Goal: Transaction & Acquisition: Purchase product/service

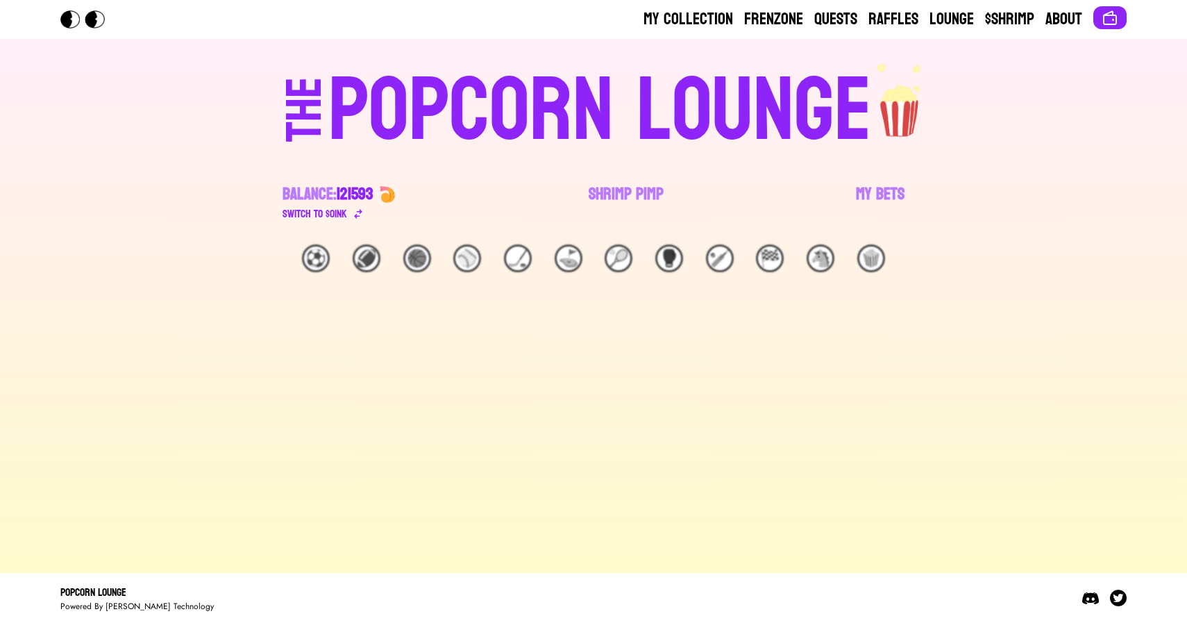
click at [621, 194] on link "Shrimp Pimp" at bounding box center [626, 202] width 75 height 39
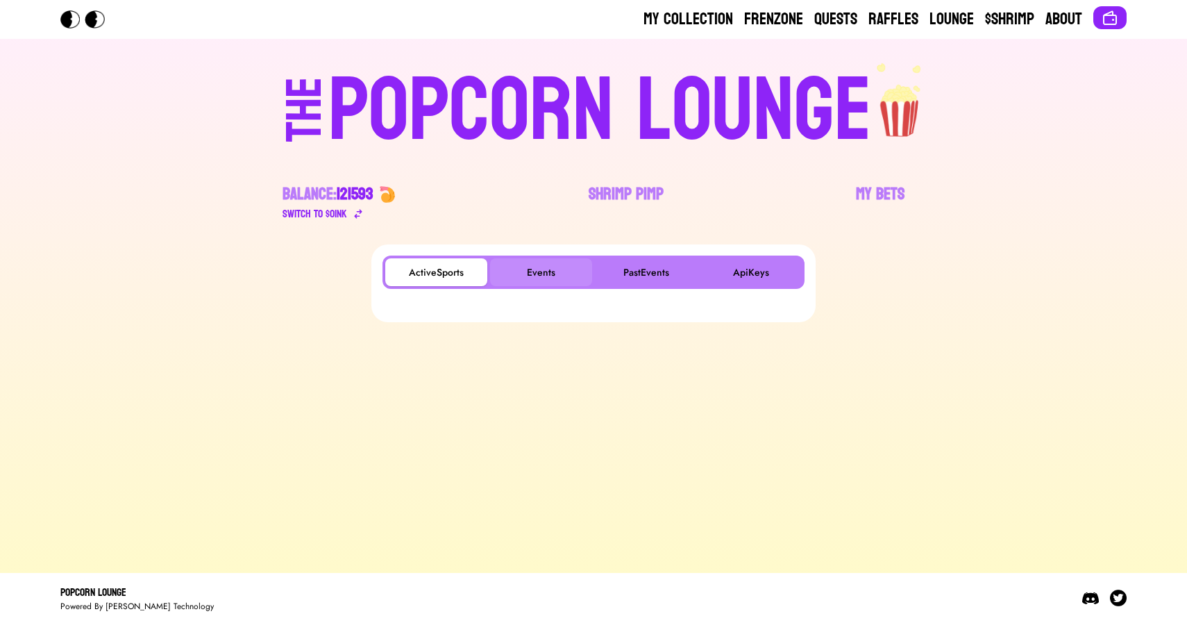
click at [543, 271] on button "Events" at bounding box center [541, 272] width 102 height 28
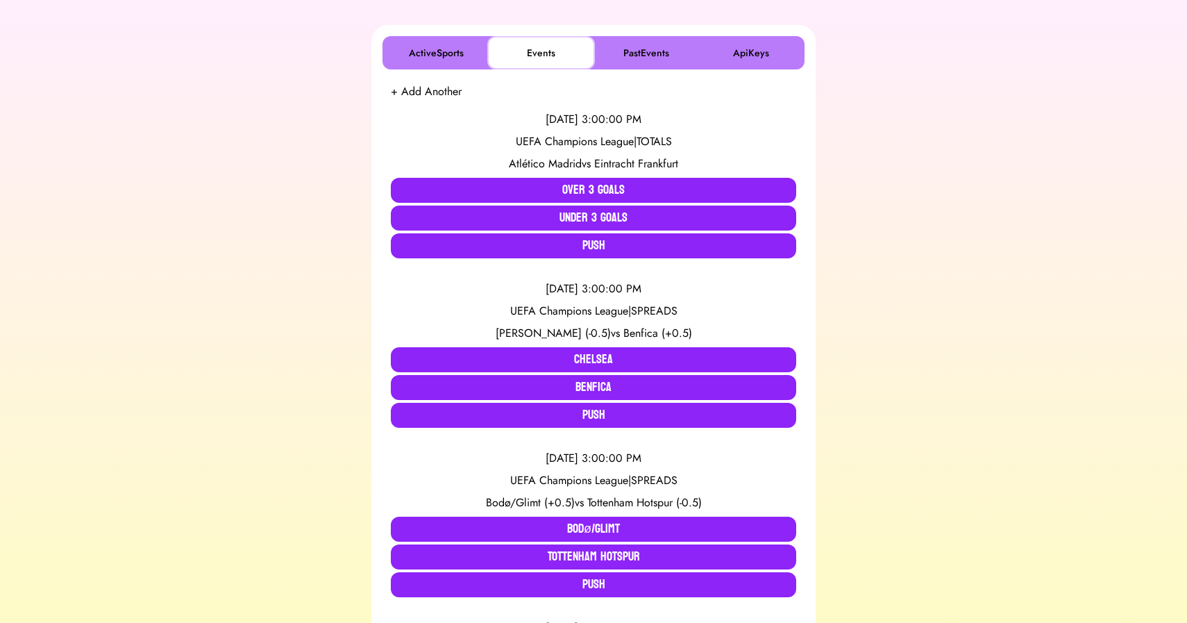
scroll to position [223, 0]
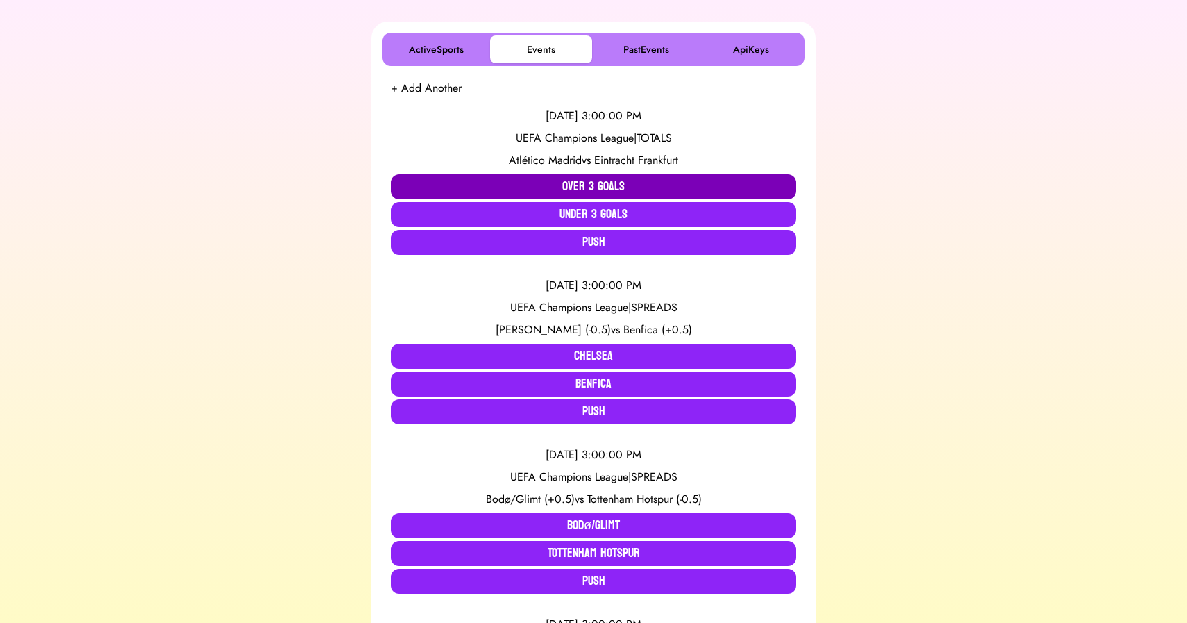
click at [498, 190] on button "Over 3 Goals" at bounding box center [593, 186] width 405 height 25
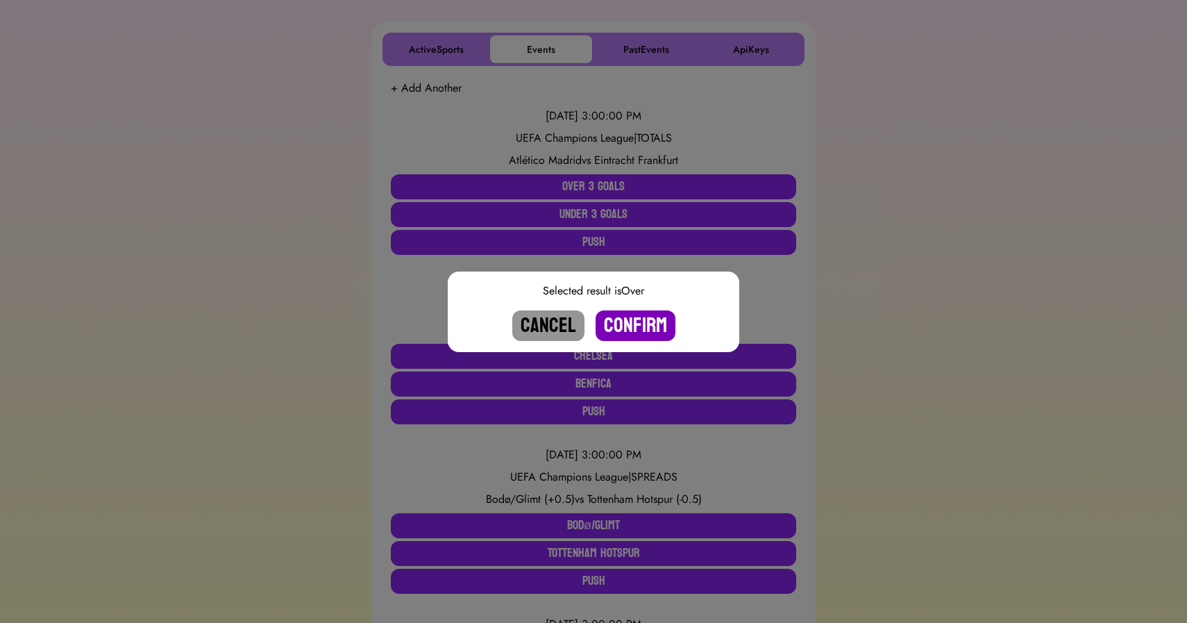
click at [637, 329] on button "Confirm" at bounding box center [636, 325] width 80 height 31
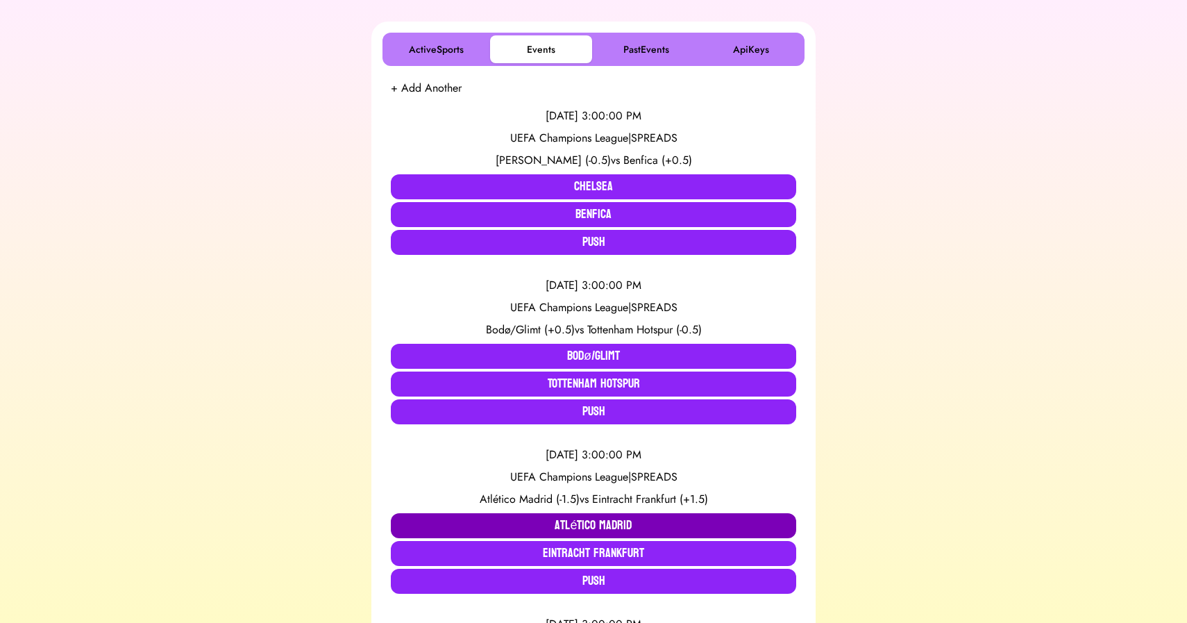
click at [535, 514] on button "Atlético Madrid" at bounding box center [593, 525] width 405 height 25
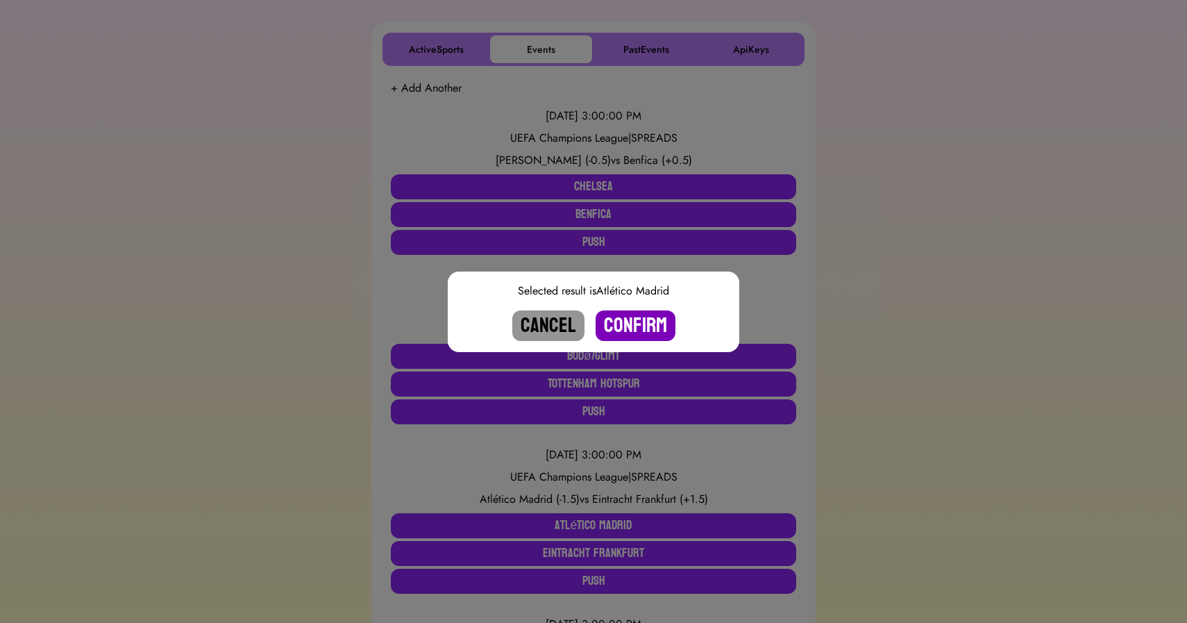
click at [635, 317] on button "Confirm" at bounding box center [636, 325] width 80 height 31
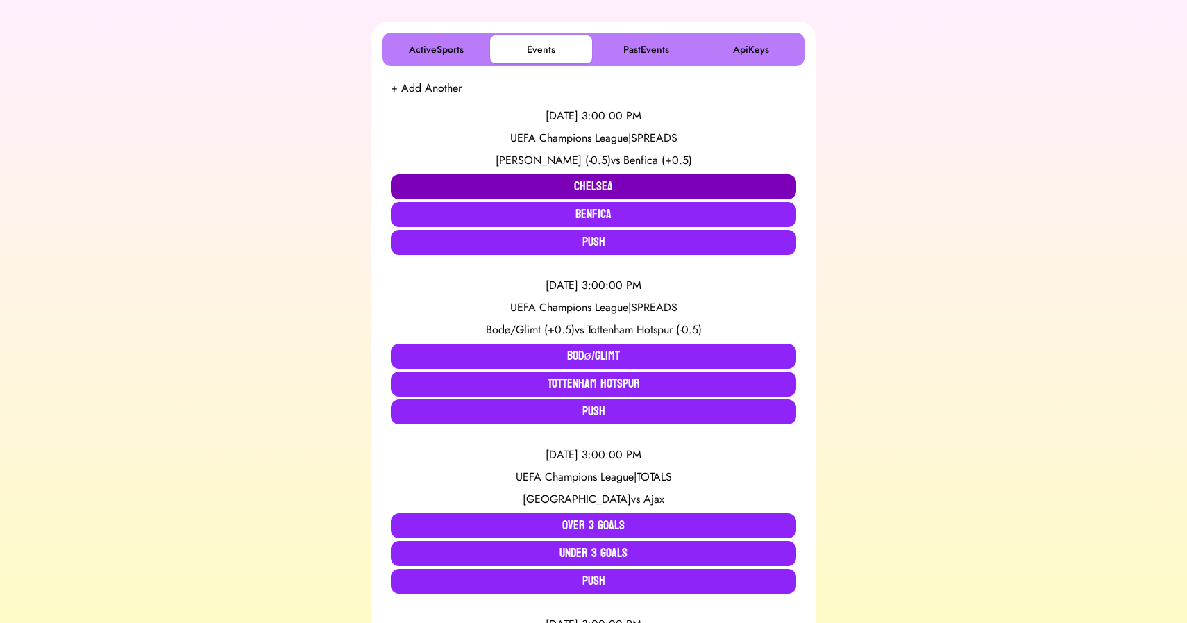
click at [539, 192] on button "Chelsea" at bounding box center [593, 186] width 405 height 25
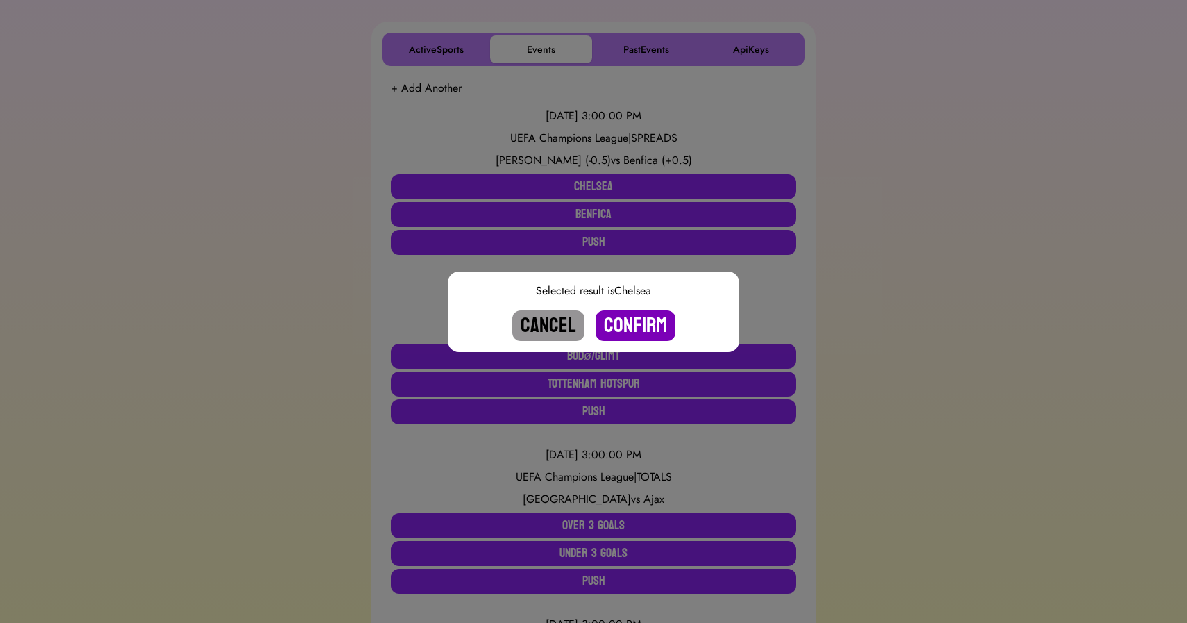
click at [639, 321] on button "Confirm" at bounding box center [636, 325] width 80 height 31
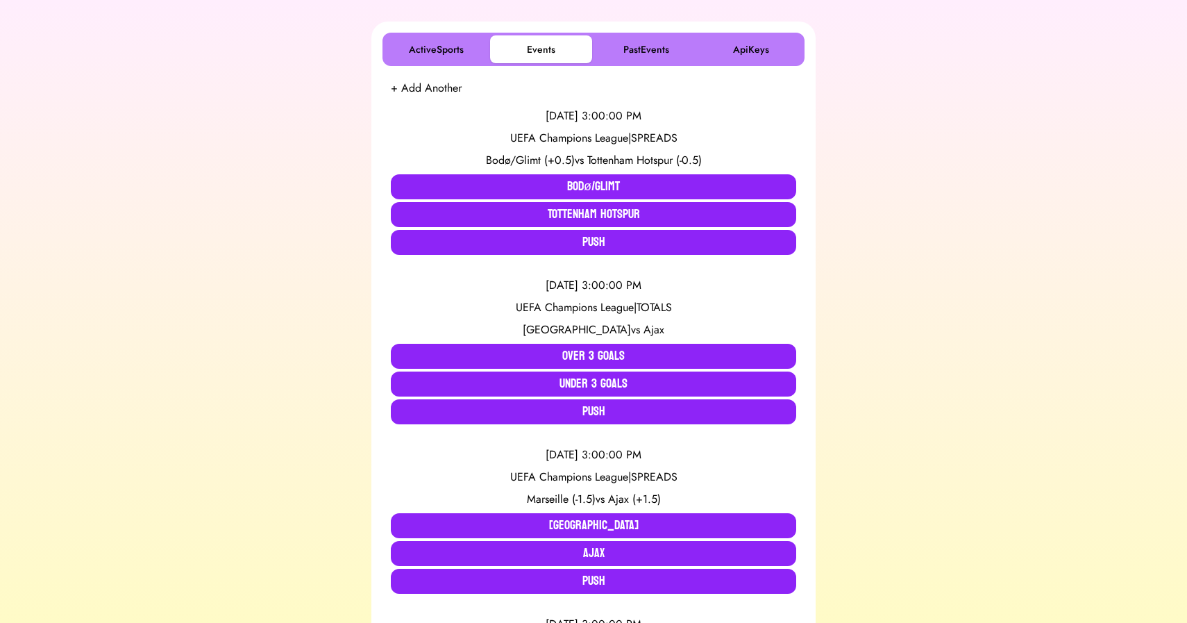
scroll to position [1765, 0]
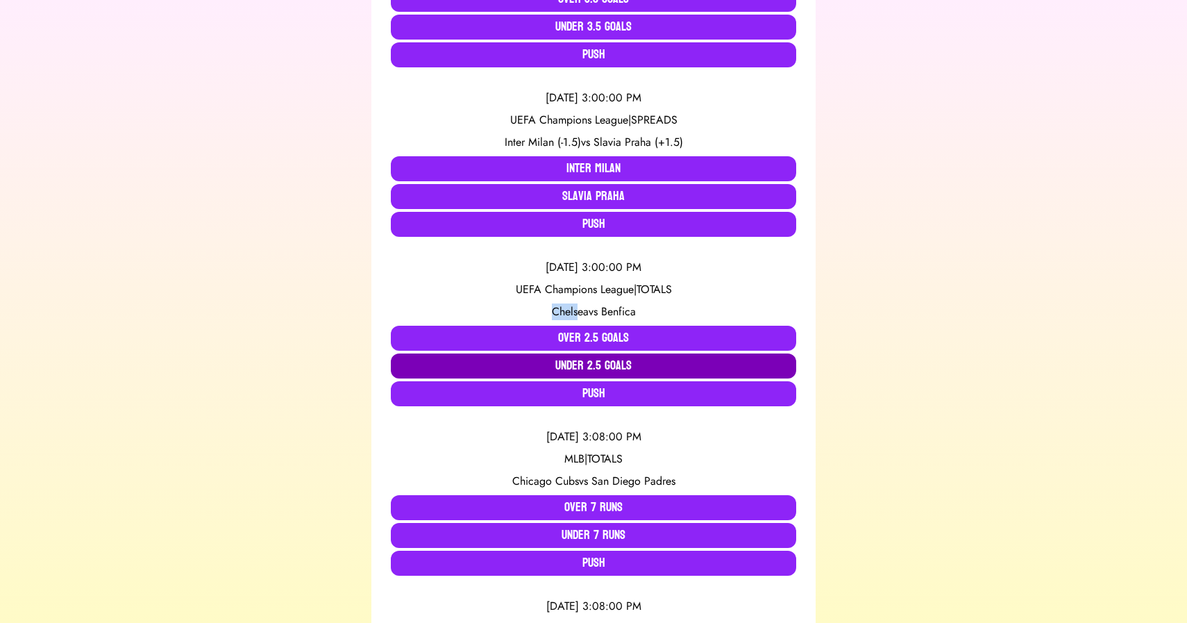
click at [548, 360] on button "Under 2.5 Goals" at bounding box center [593, 365] width 405 height 25
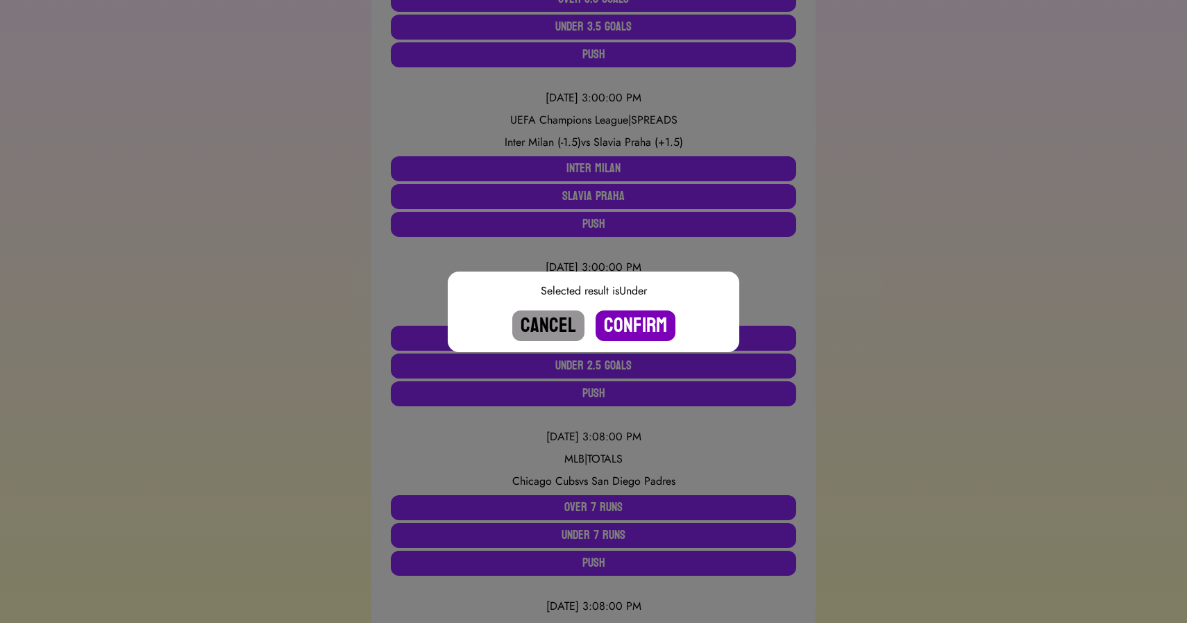
click at [644, 324] on button "Confirm" at bounding box center [636, 325] width 80 height 31
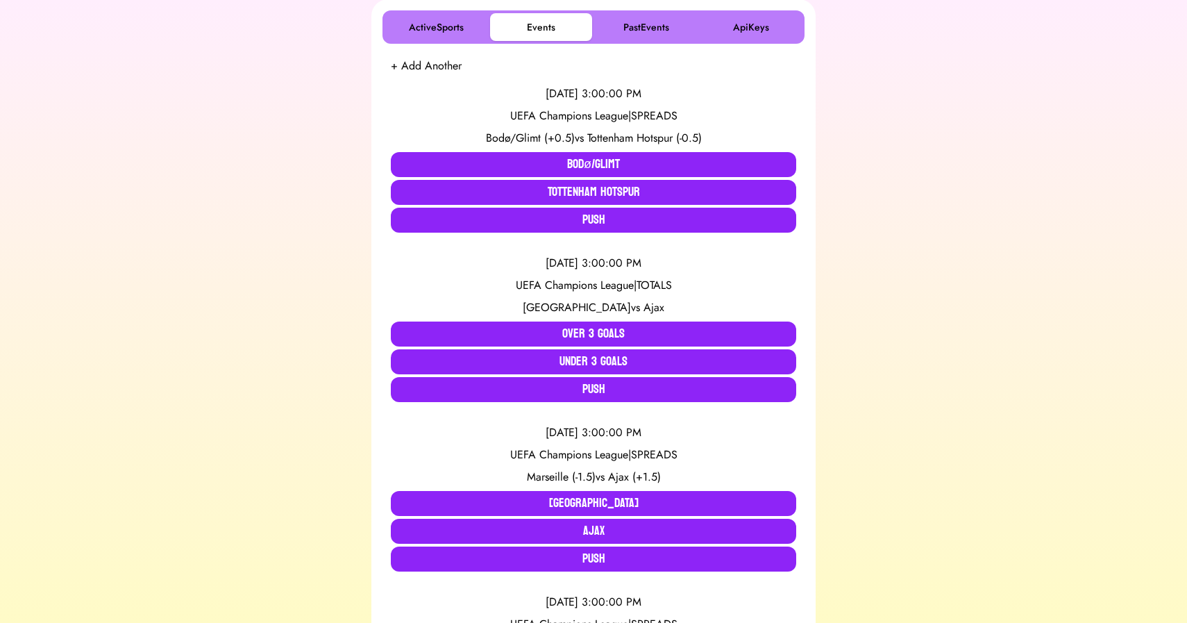
scroll to position [249, 0]
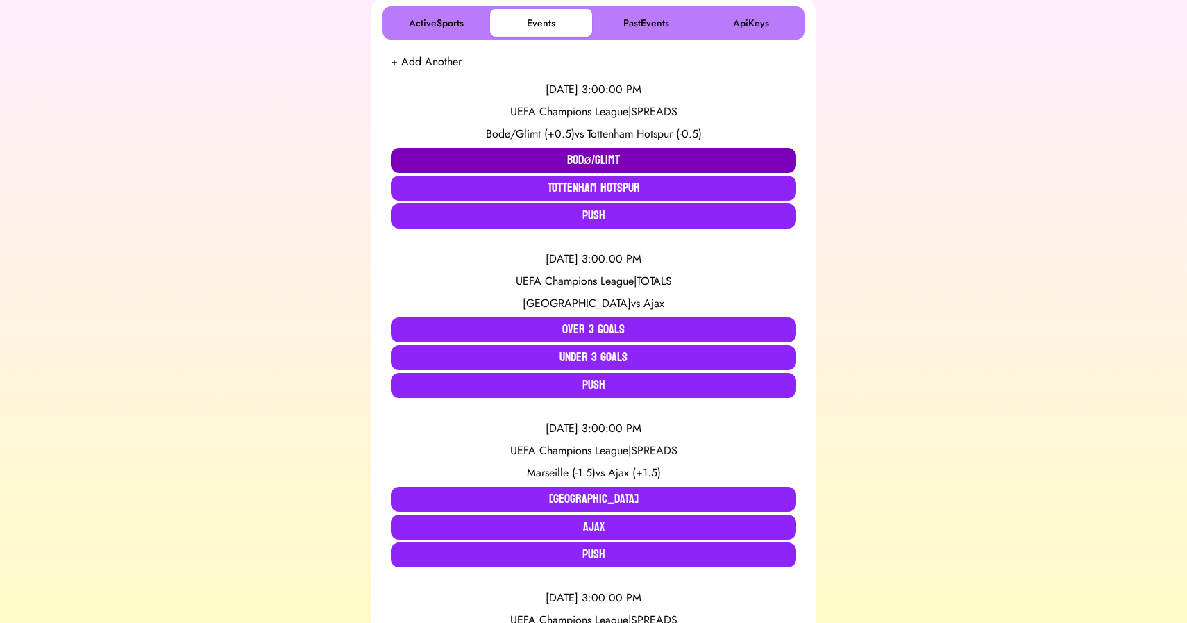
click at [599, 159] on button "Bodø/Glimt" at bounding box center [593, 160] width 405 height 25
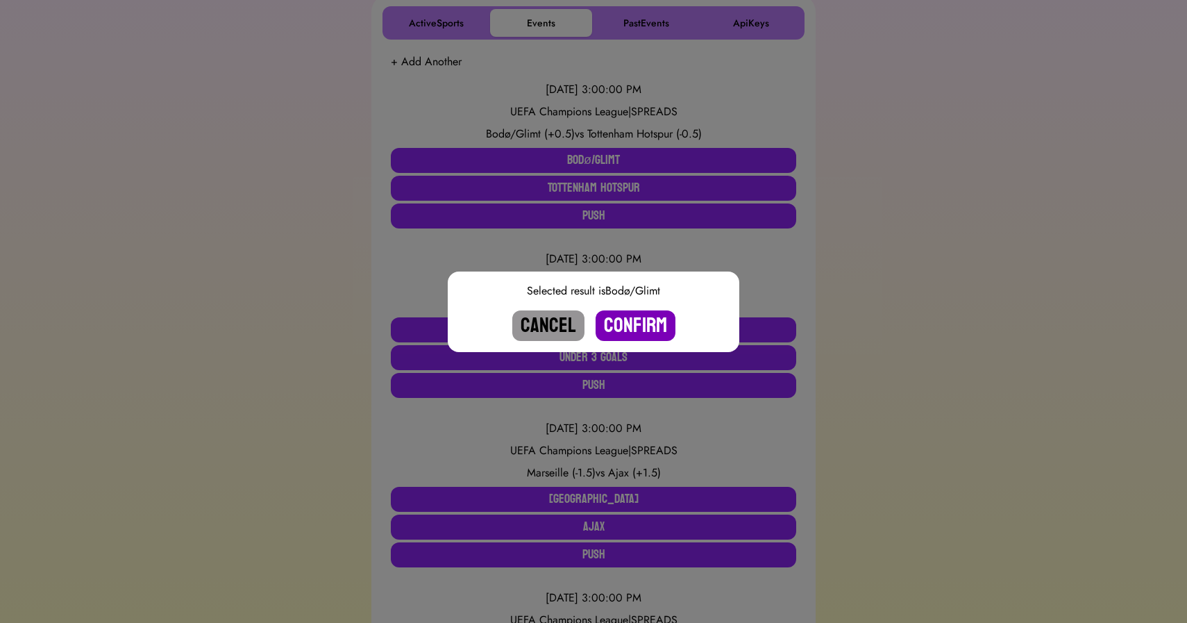
click at [636, 323] on button "Confirm" at bounding box center [636, 325] width 80 height 31
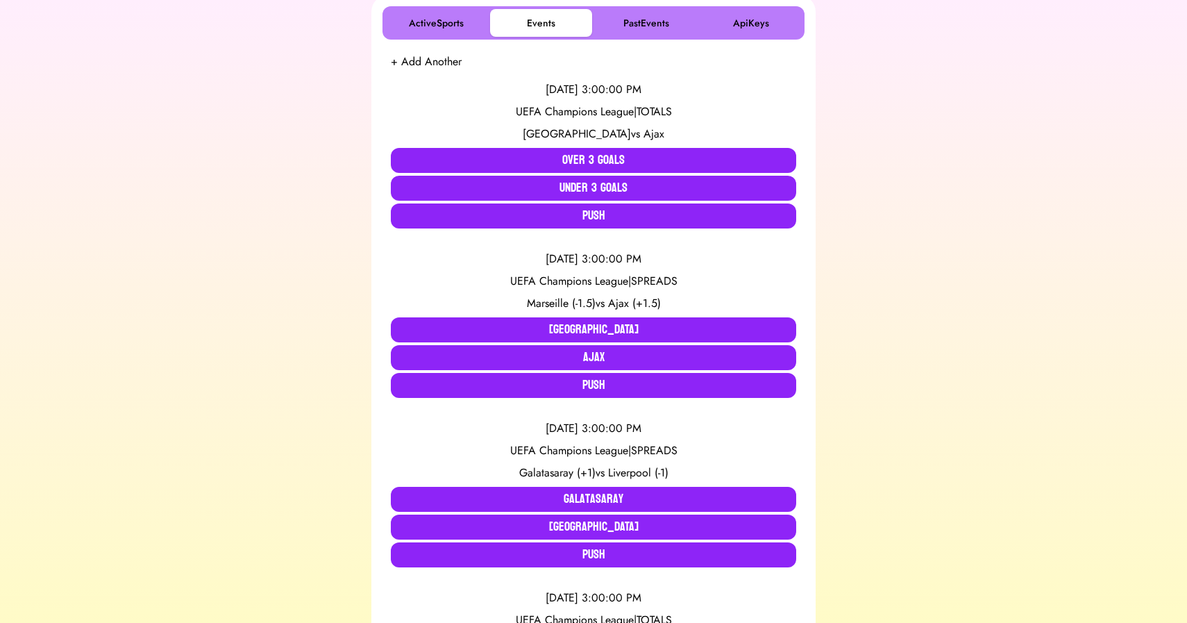
scroll to position [918, 0]
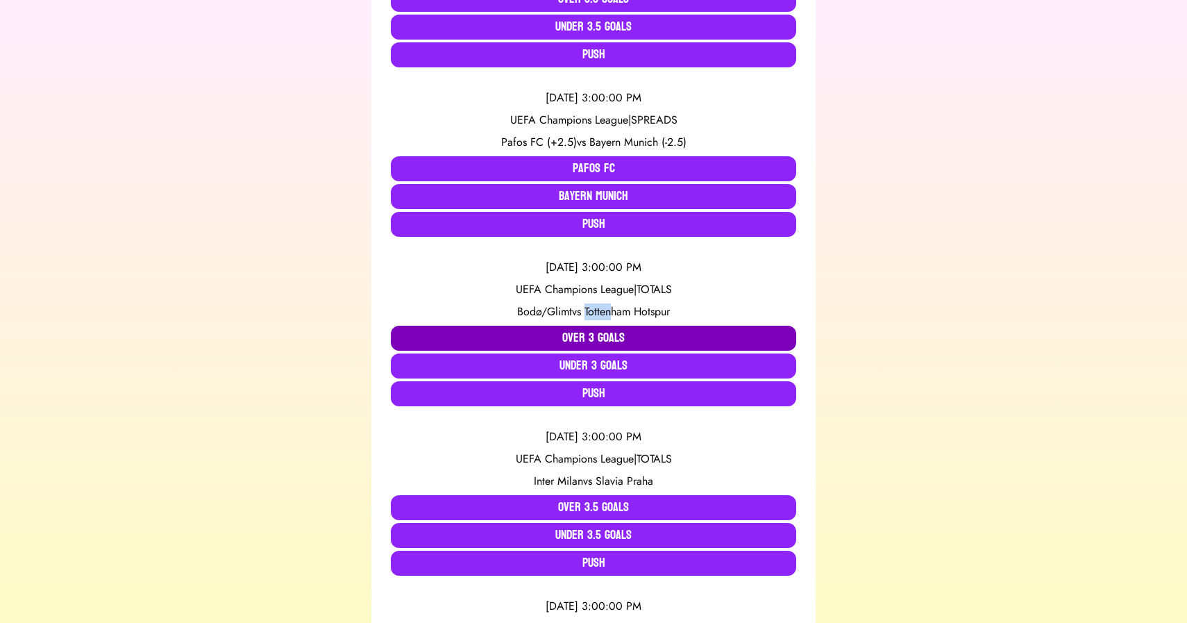
click at [589, 339] on button "Over 3 Goals" at bounding box center [593, 338] width 405 height 25
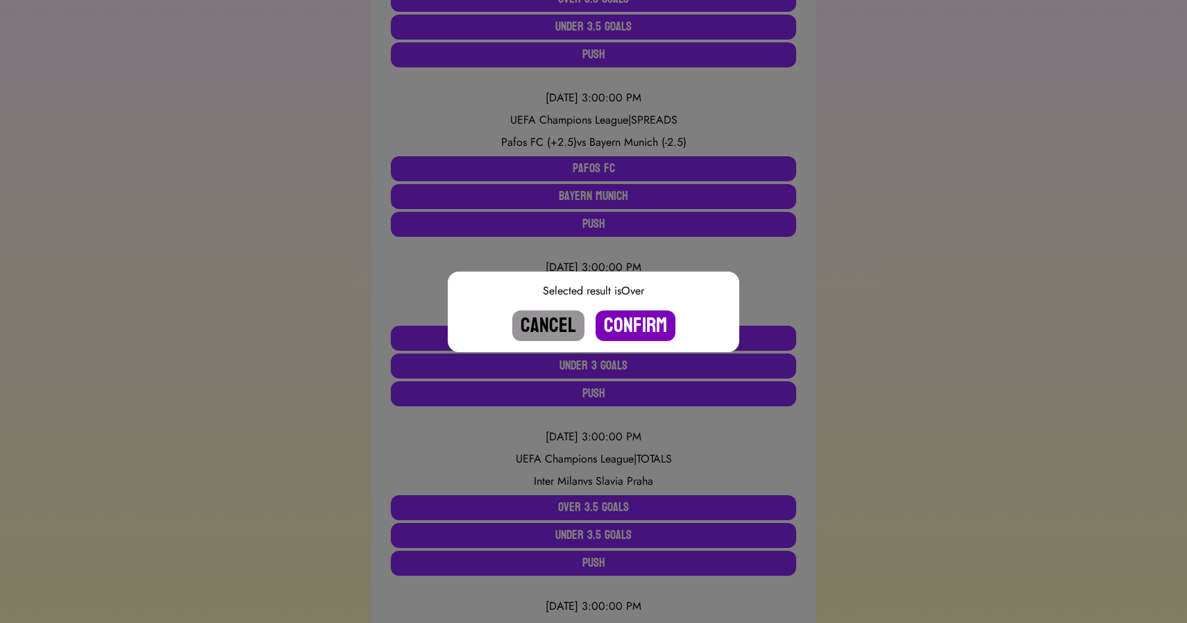
click at [631, 330] on button "Confirm" at bounding box center [636, 325] width 80 height 31
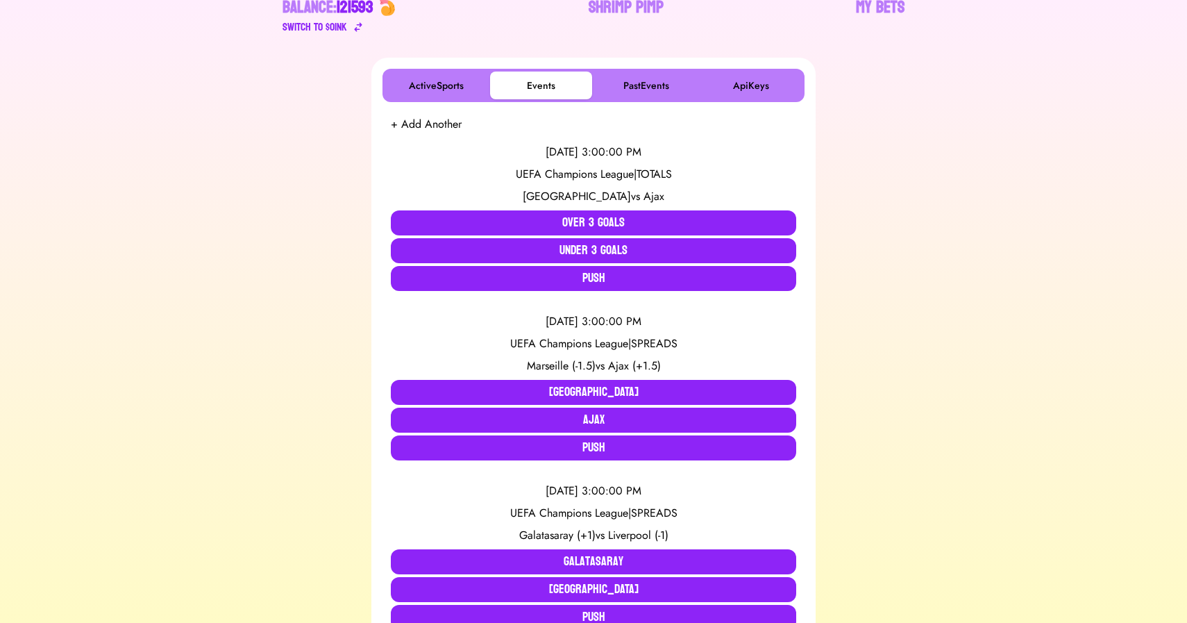
scroll to position [248, 0]
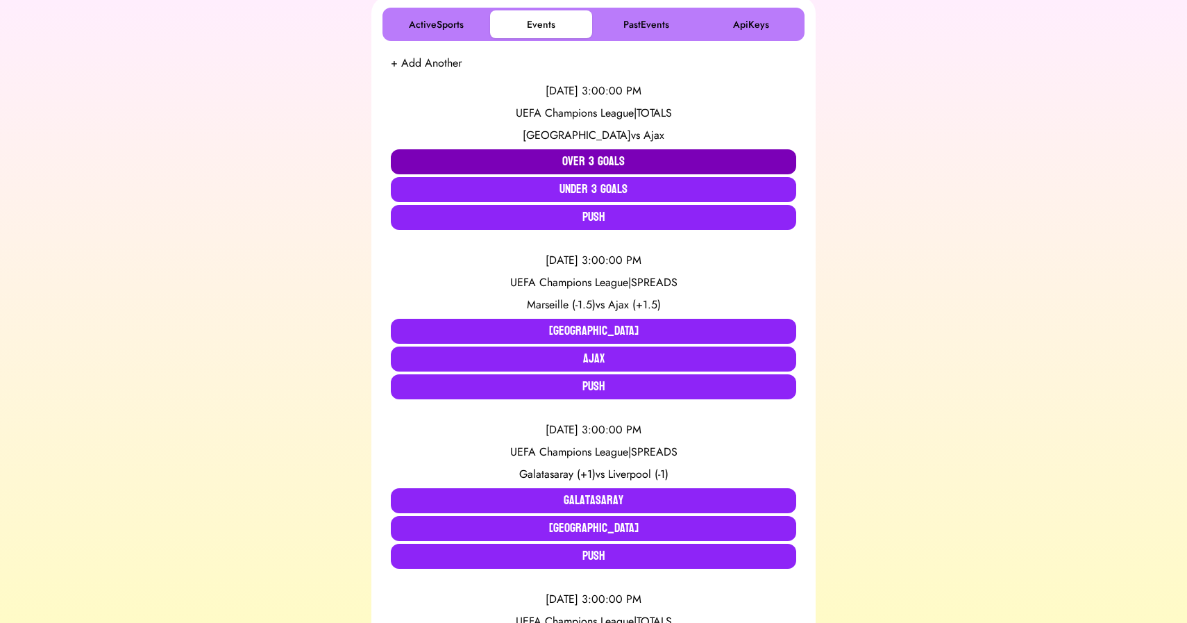
click at [559, 162] on button "Over 3 Goals" at bounding box center [593, 161] width 405 height 25
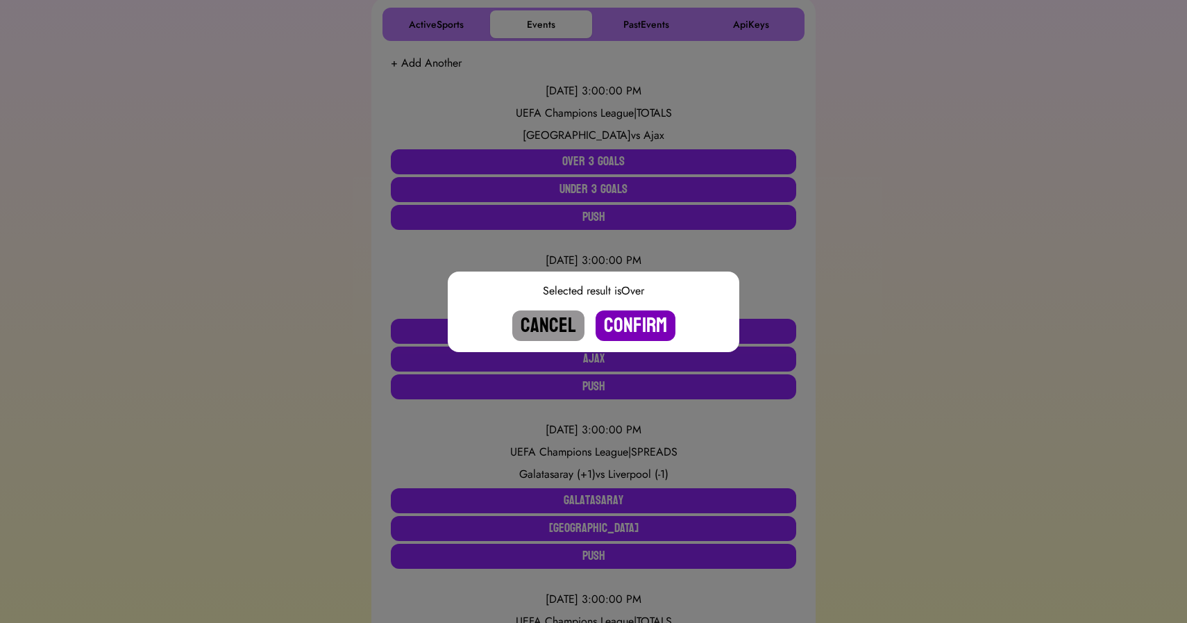
click at [640, 324] on button "Confirm" at bounding box center [636, 325] width 80 height 31
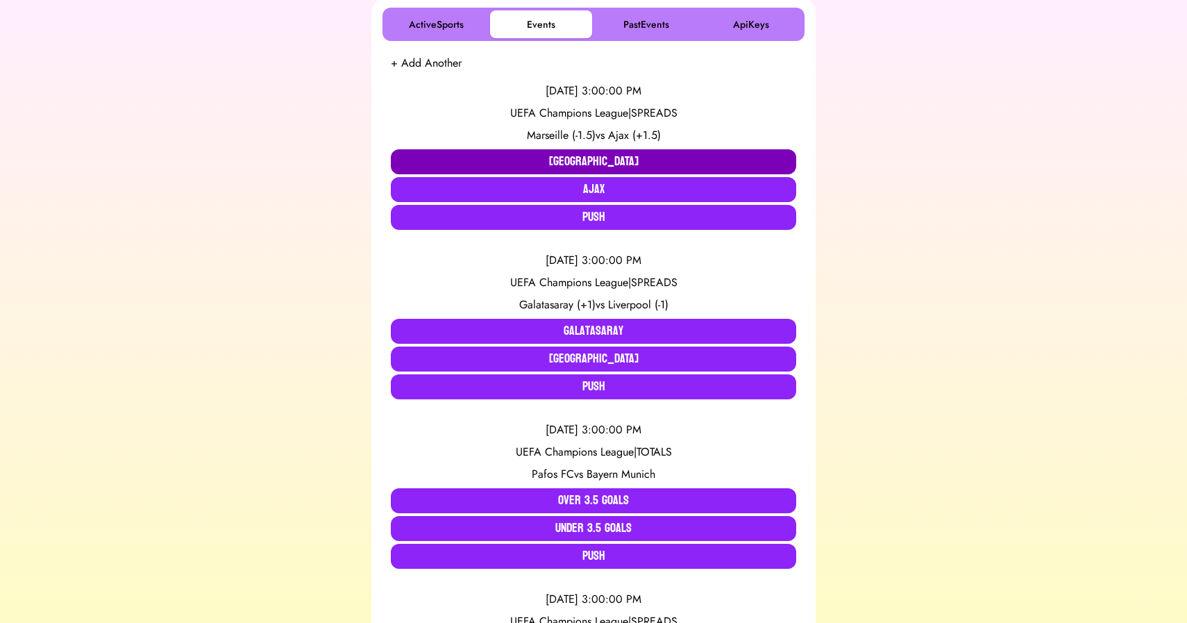
click at [562, 165] on button "Marseille" at bounding box center [593, 161] width 405 height 25
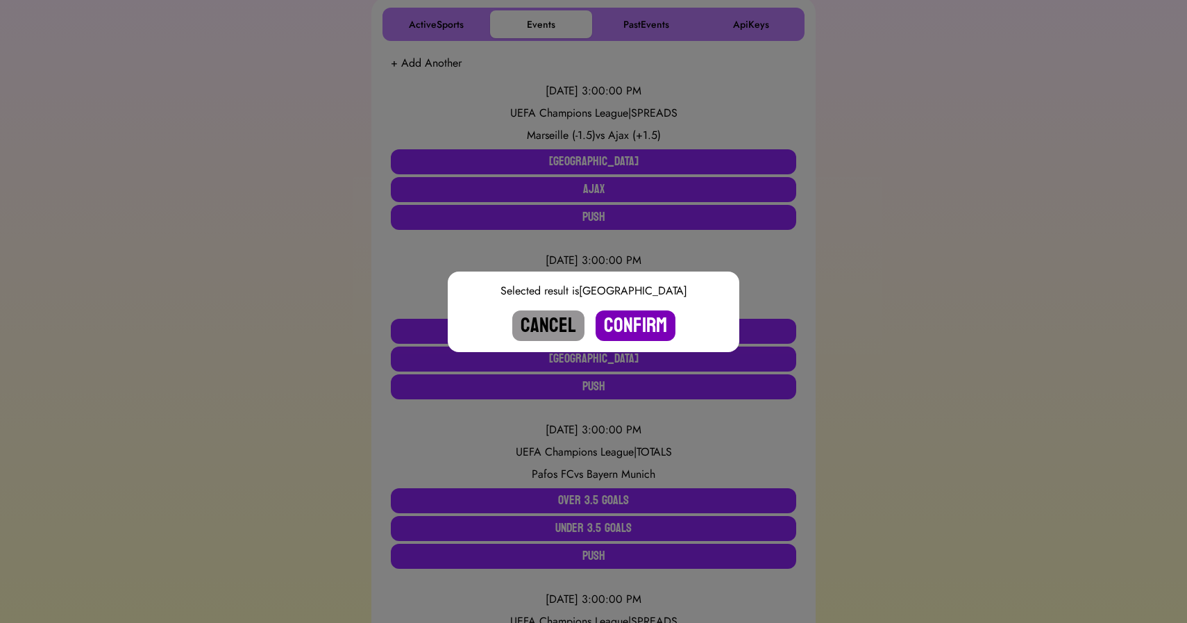
click at [630, 323] on button "Confirm" at bounding box center [636, 325] width 80 height 31
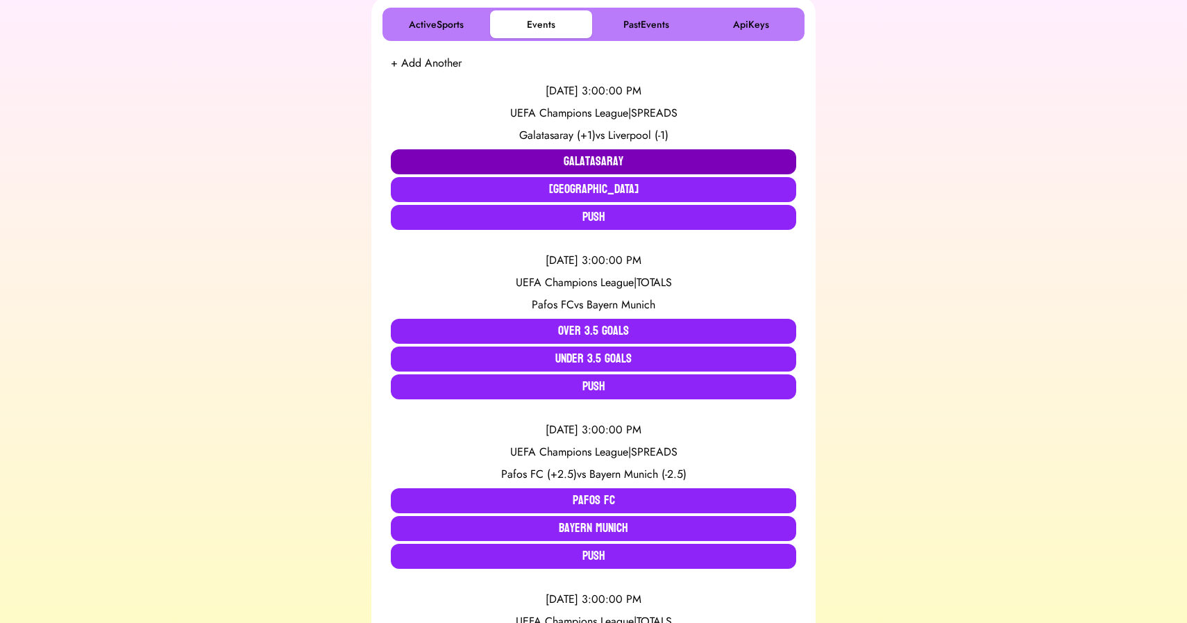
click at [546, 154] on button "Galatasaray" at bounding box center [593, 161] width 405 height 25
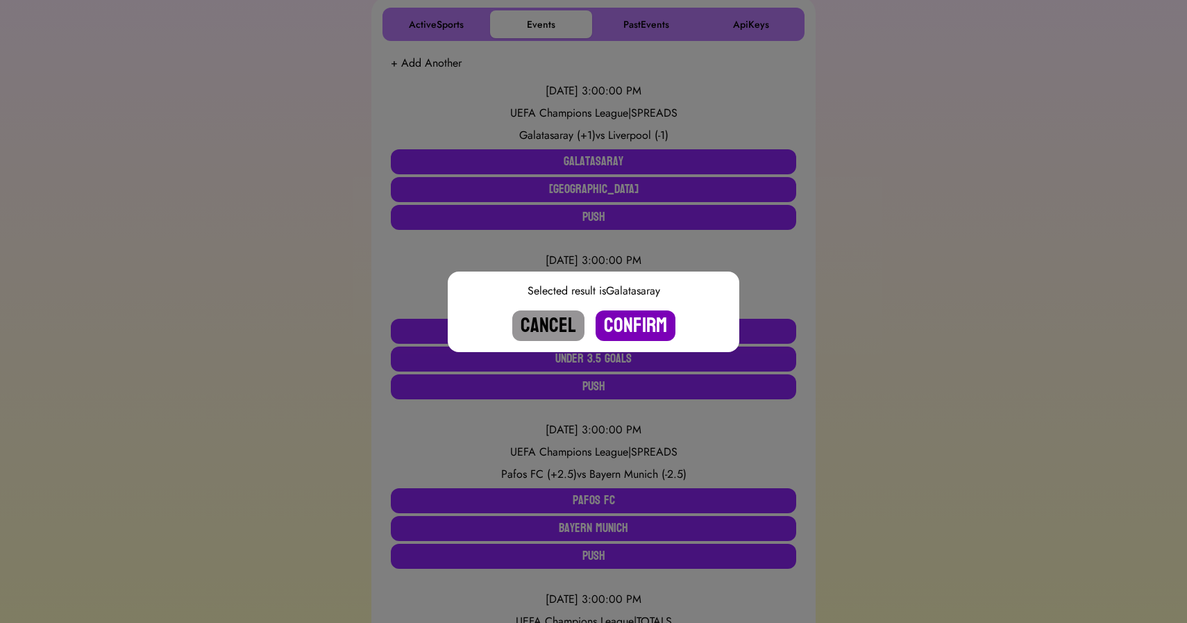
click at [639, 319] on button "Confirm" at bounding box center [636, 325] width 80 height 31
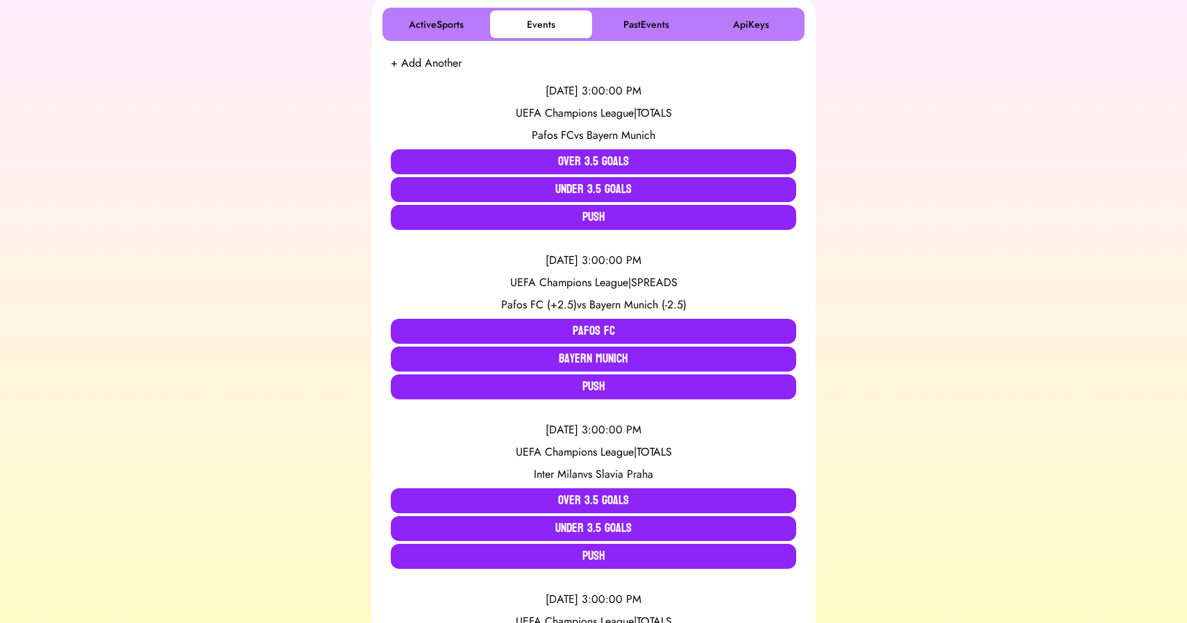
scroll to position [580, 0]
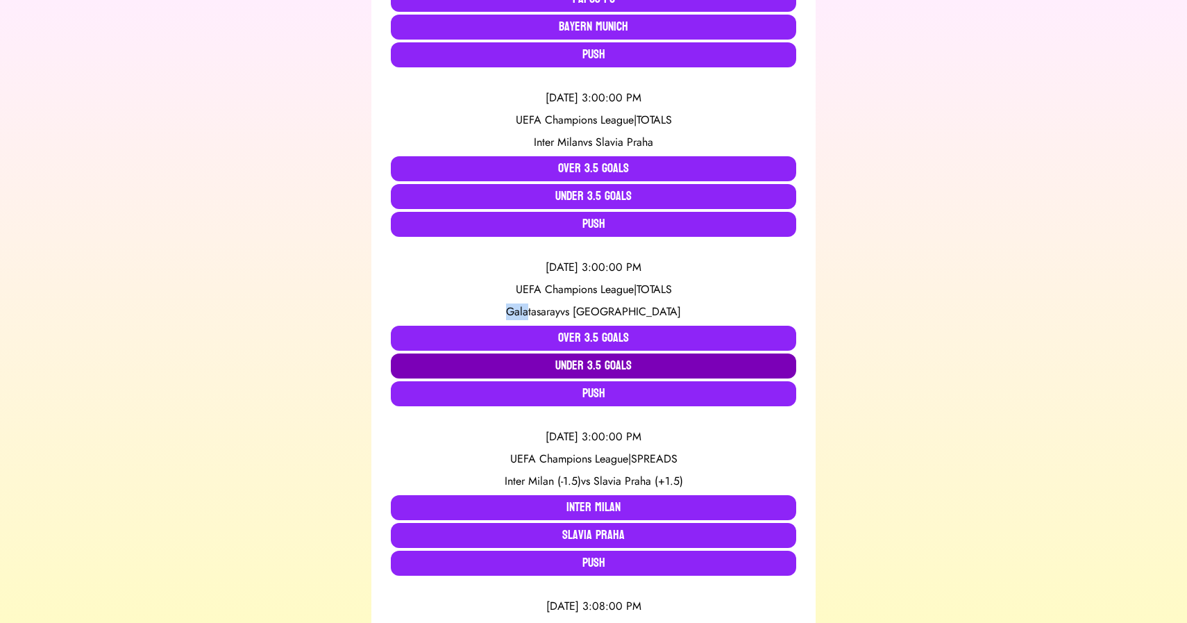
click at [572, 360] on button "Under 3.5 Goals" at bounding box center [593, 365] width 405 height 25
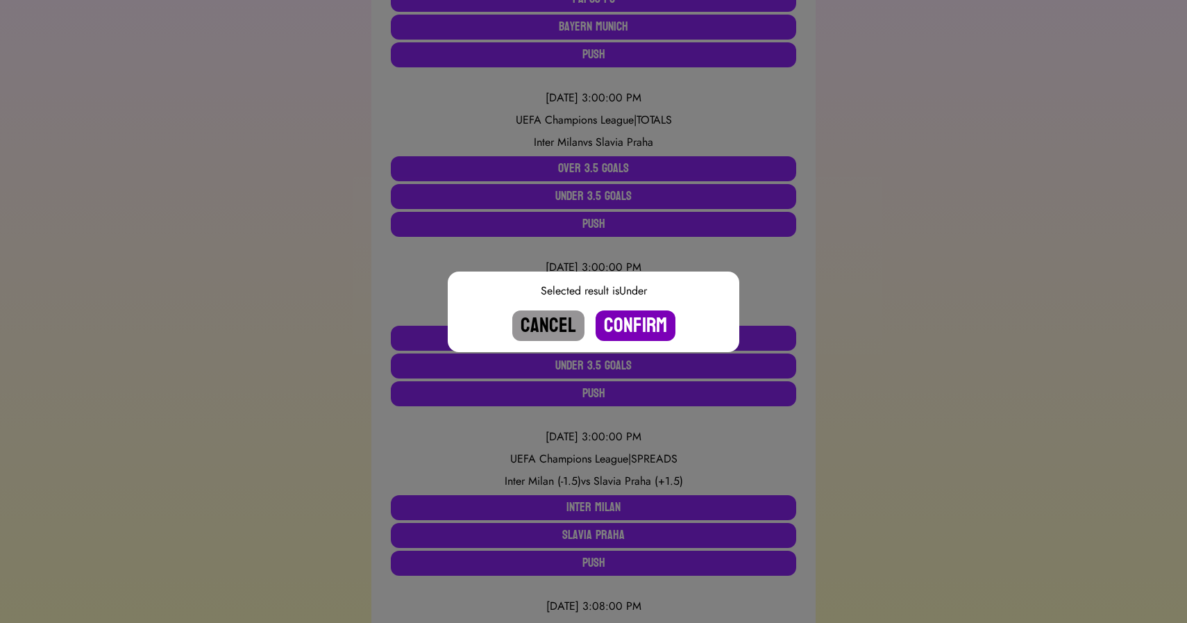
click at [634, 321] on button "Confirm" at bounding box center [636, 325] width 80 height 31
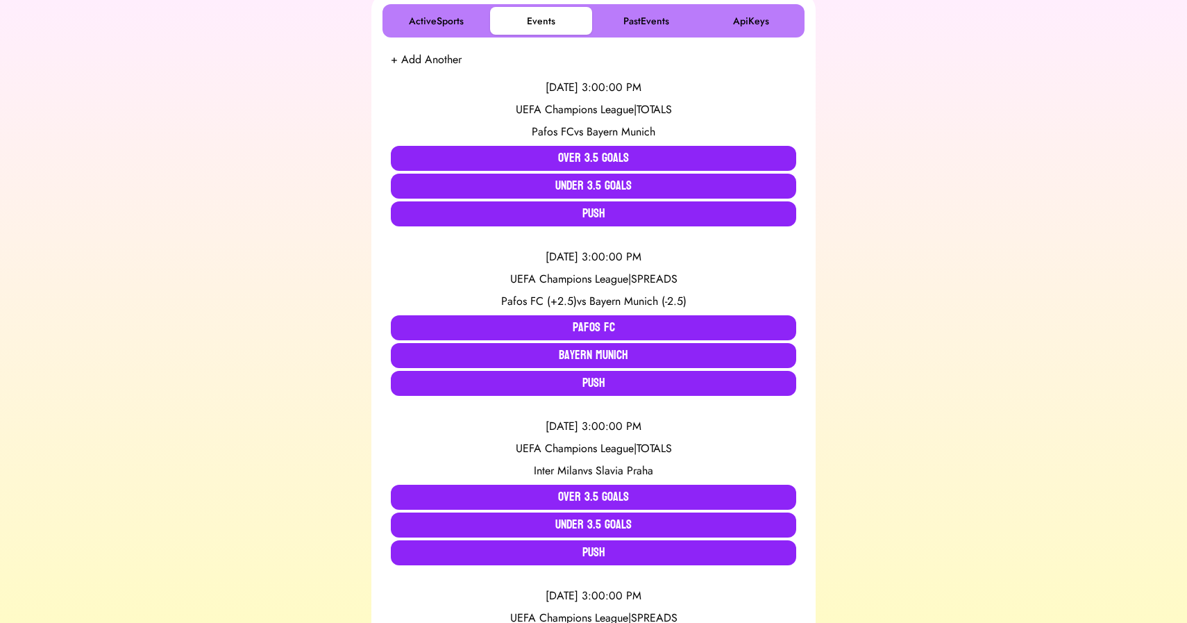
scroll to position [254, 0]
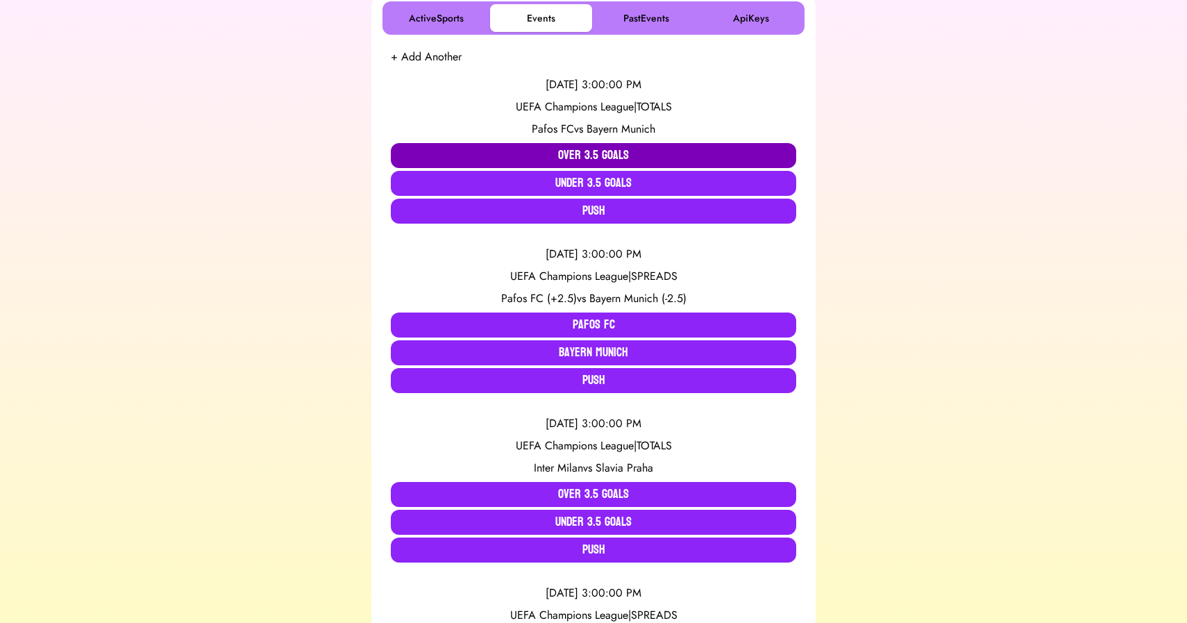
click at [573, 160] on button "Over 3.5 Goals" at bounding box center [593, 155] width 405 height 25
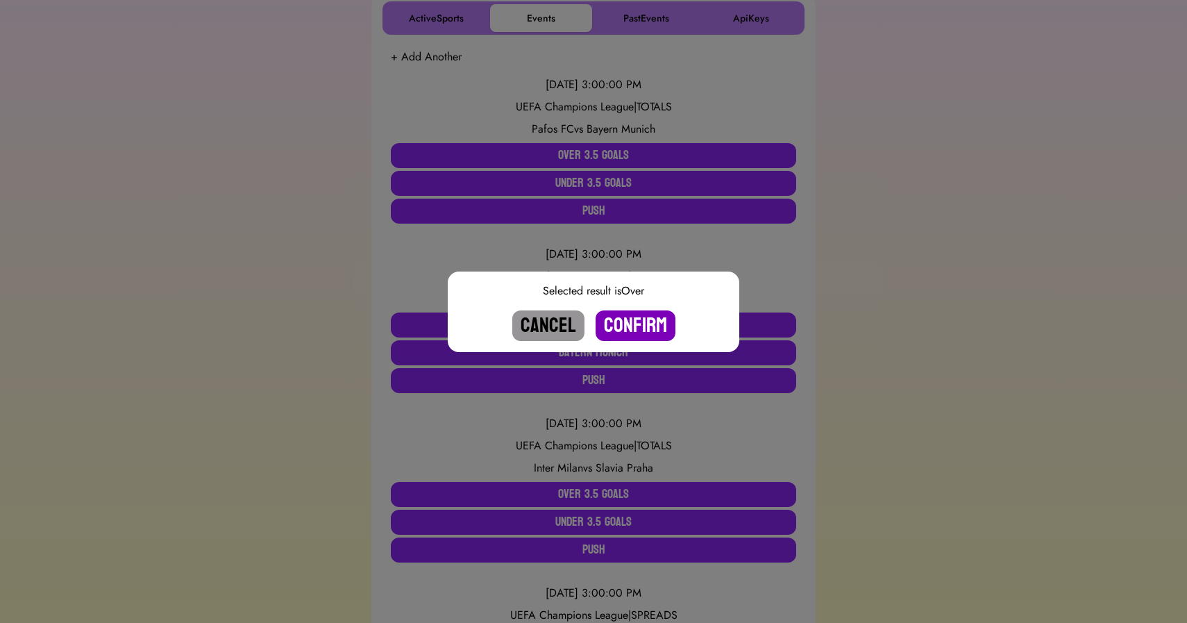
click at [638, 326] on button "Confirm" at bounding box center [636, 325] width 80 height 31
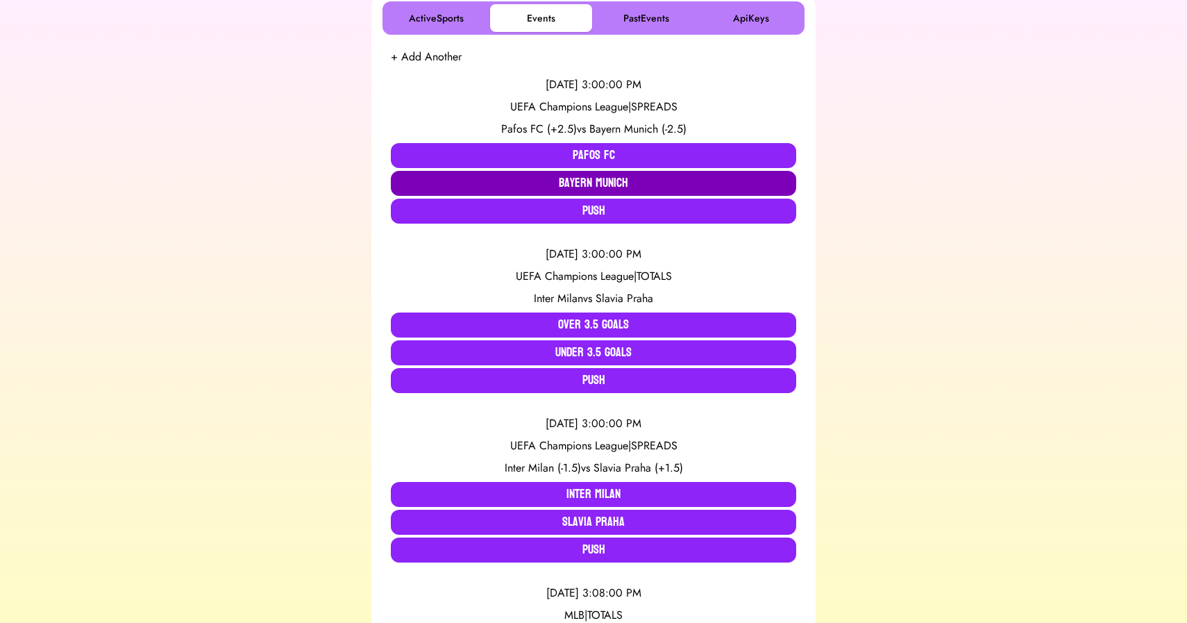
click at [613, 190] on button "Bayern Munich" at bounding box center [593, 183] width 405 height 25
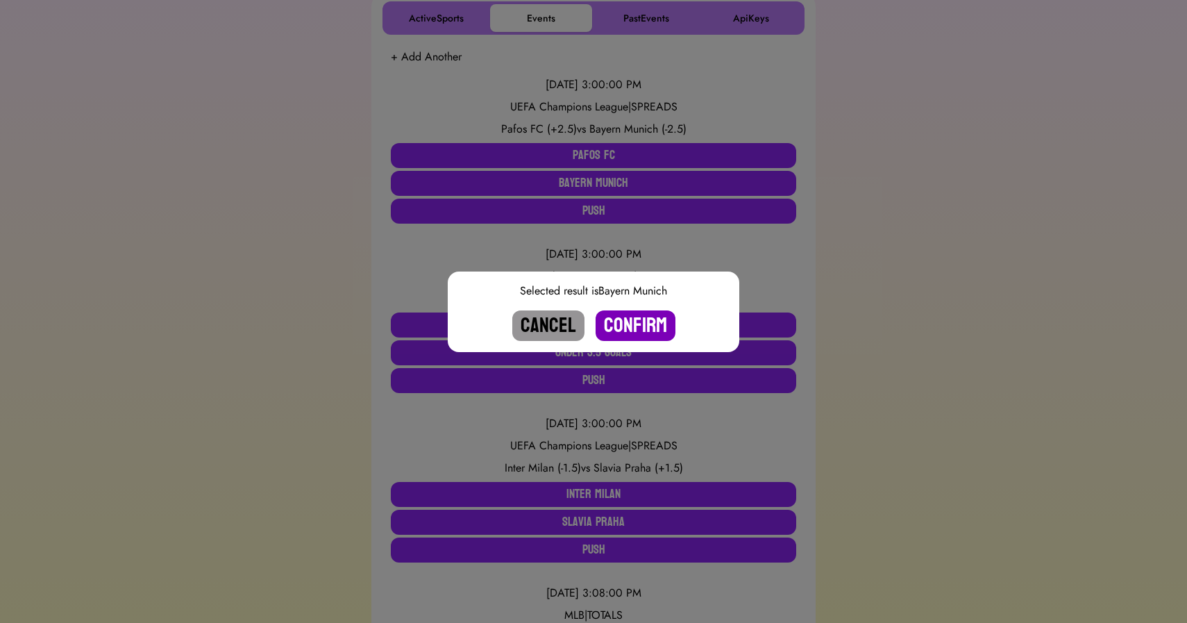
click at [633, 331] on button "Confirm" at bounding box center [636, 325] width 80 height 31
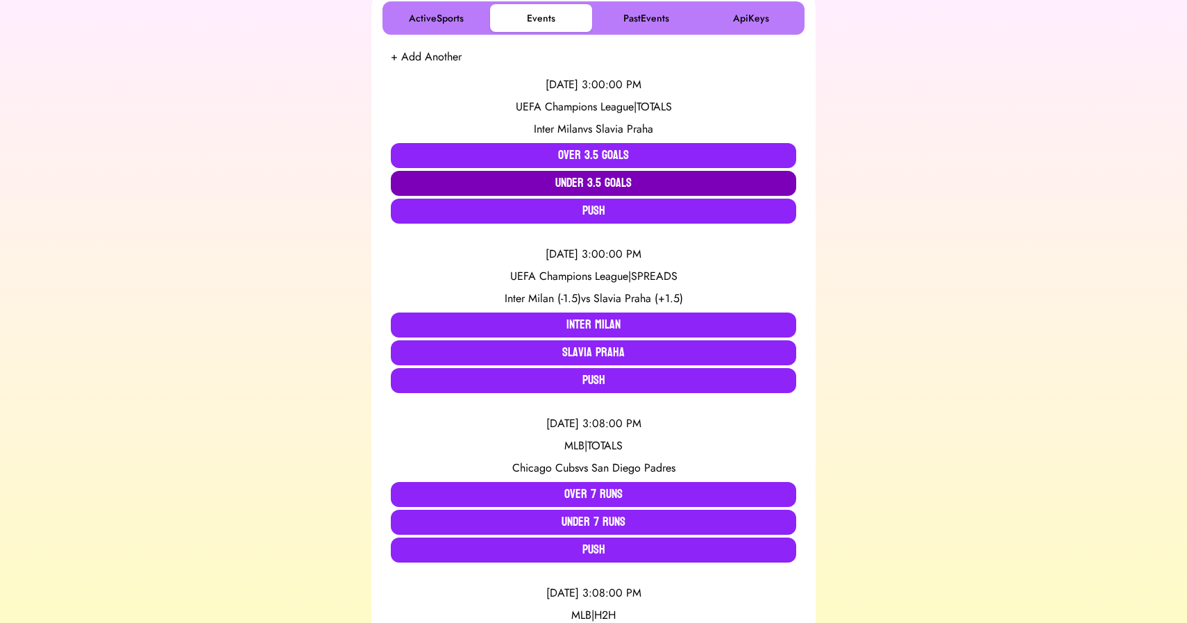
click at [540, 176] on button "Under 3.5 Goals" at bounding box center [593, 183] width 405 height 25
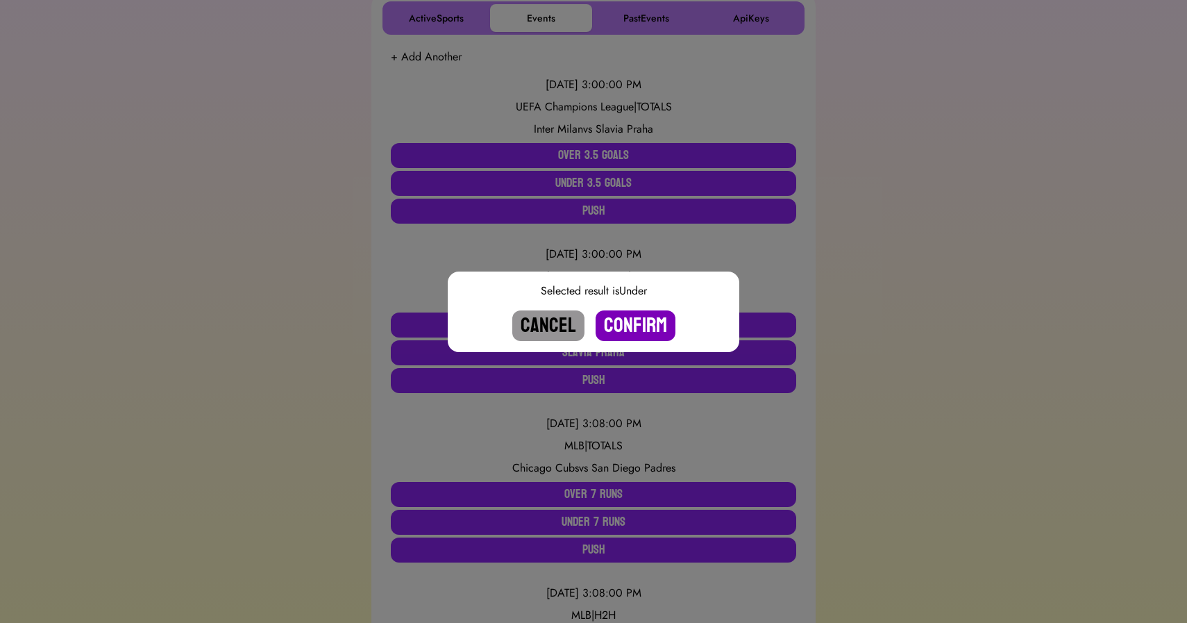
click at [635, 328] on button "Confirm" at bounding box center [636, 325] width 80 height 31
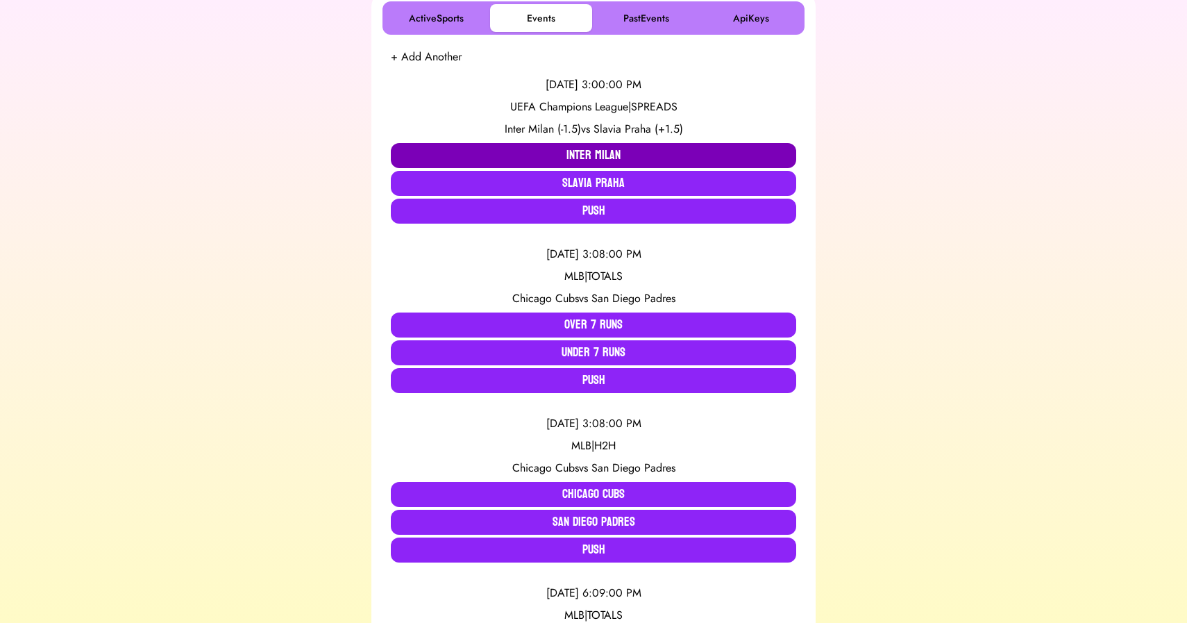
click at [577, 149] on button "Inter Milan" at bounding box center [593, 155] width 405 height 25
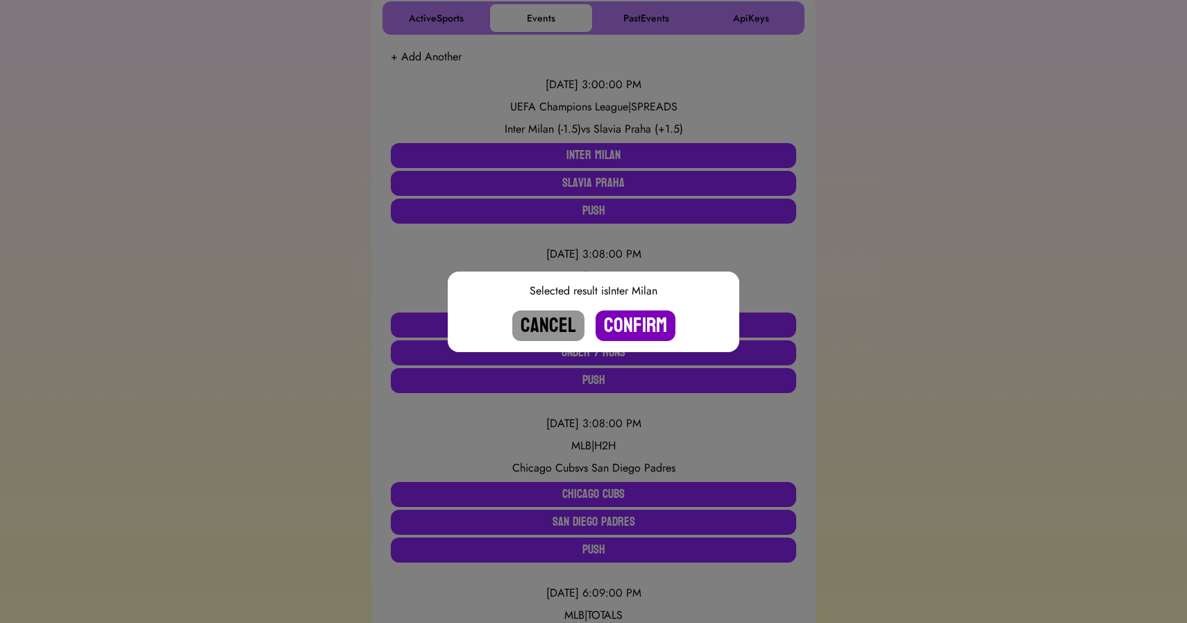
click at [629, 329] on button "Confirm" at bounding box center [636, 325] width 80 height 31
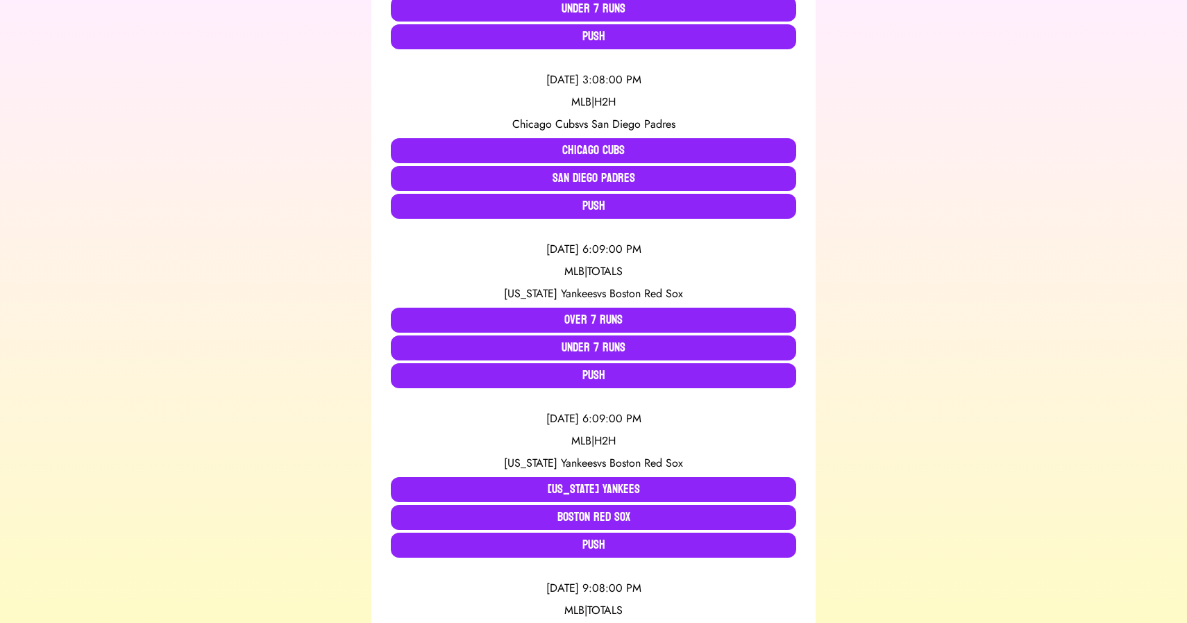
scroll to position [0, 0]
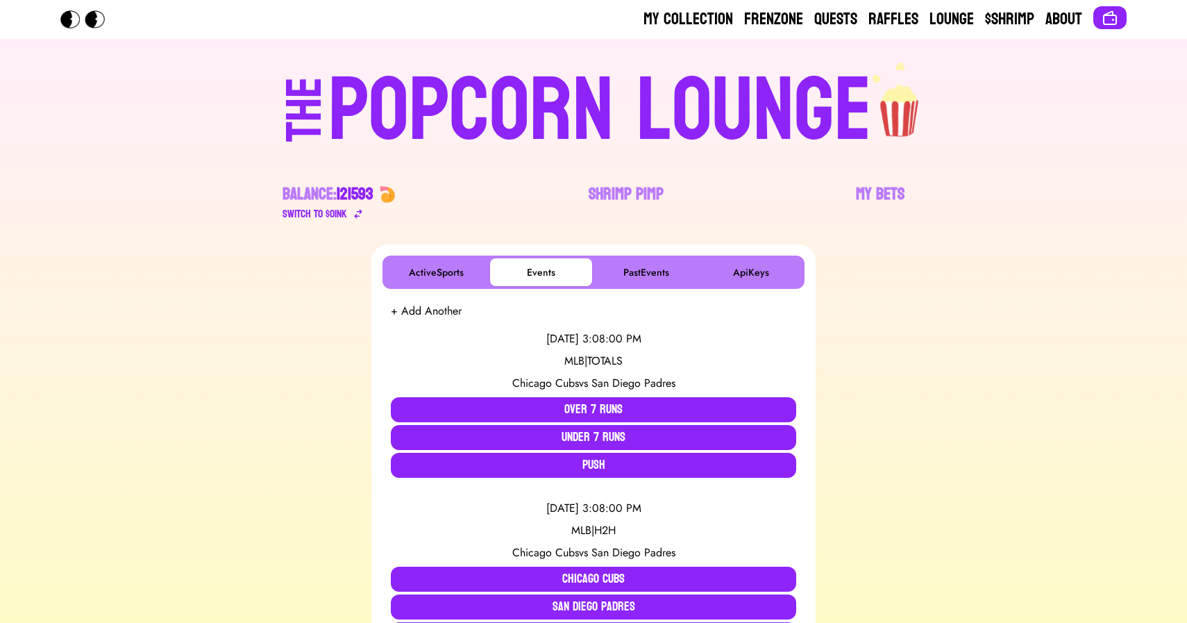
click at [625, 121] on div "POPCORN LOUNGE" at bounding box center [600, 111] width 544 height 89
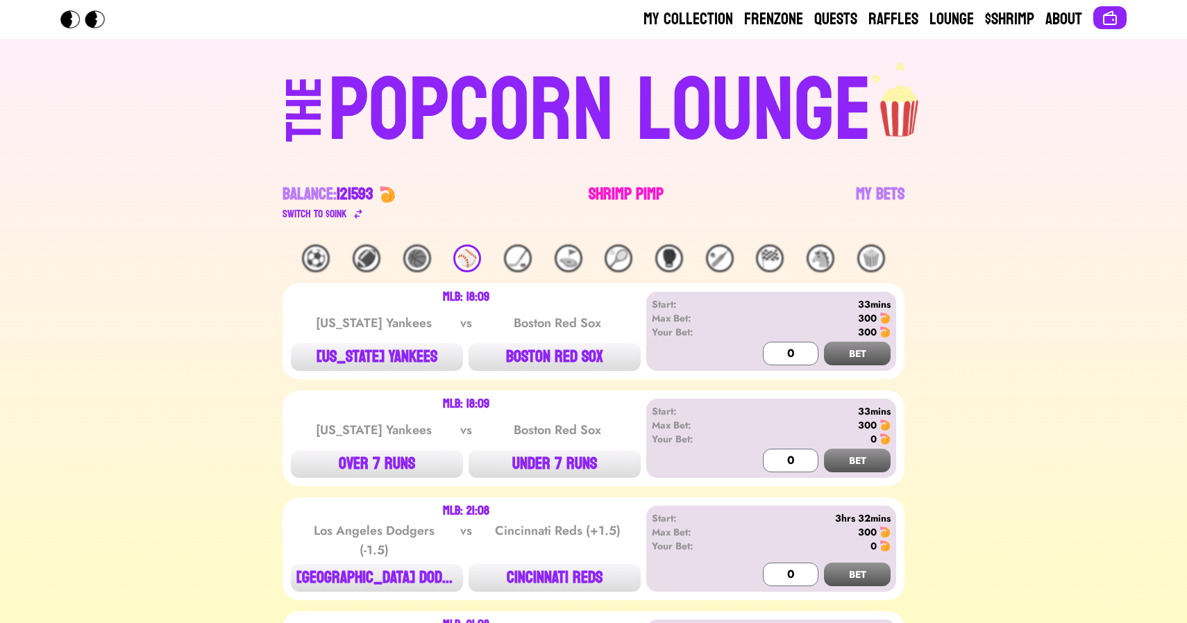
click at [623, 197] on link "Shrimp Pimp" at bounding box center [626, 202] width 75 height 39
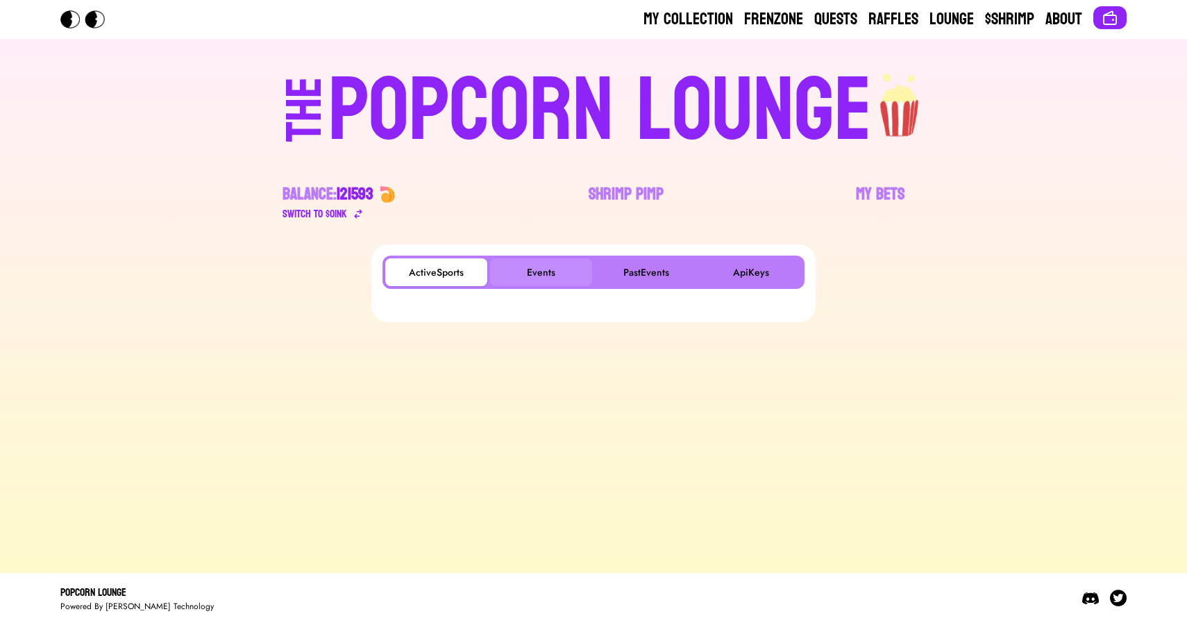
click at [550, 265] on button "Events" at bounding box center [541, 272] width 102 height 28
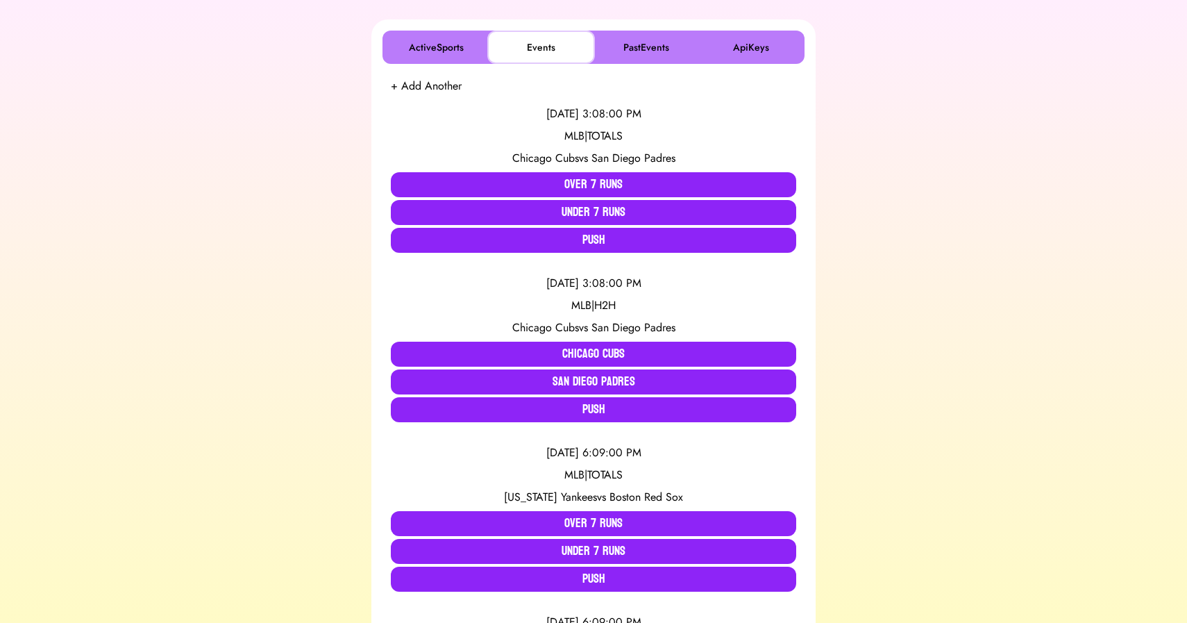
scroll to position [224, 0]
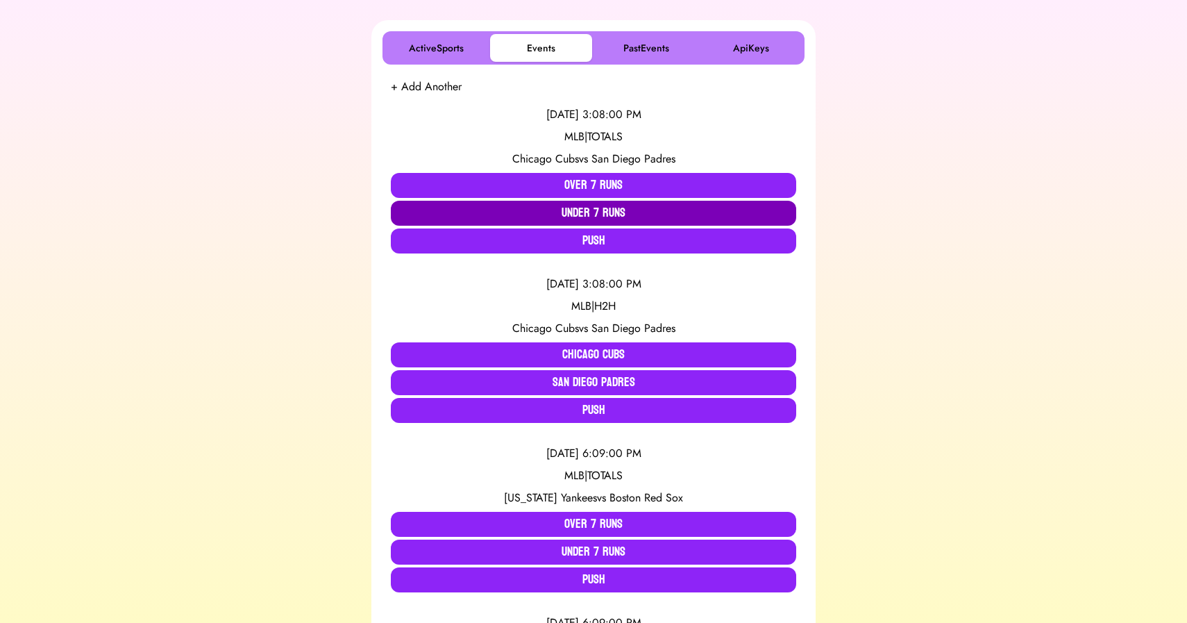
click at [543, 209] on button "Under 7 Runs" at bounding box center [593, 213] width 405 height 25
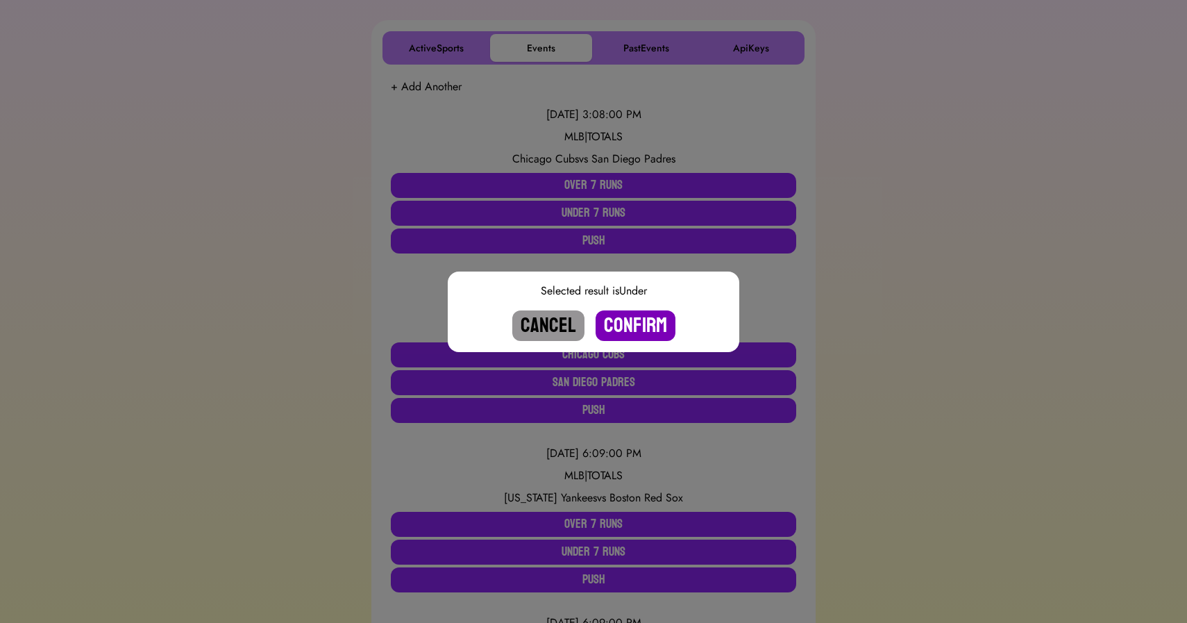
click at [630, 328] on button "Confirm" at bounding box center [636, 325] width 80 height 31
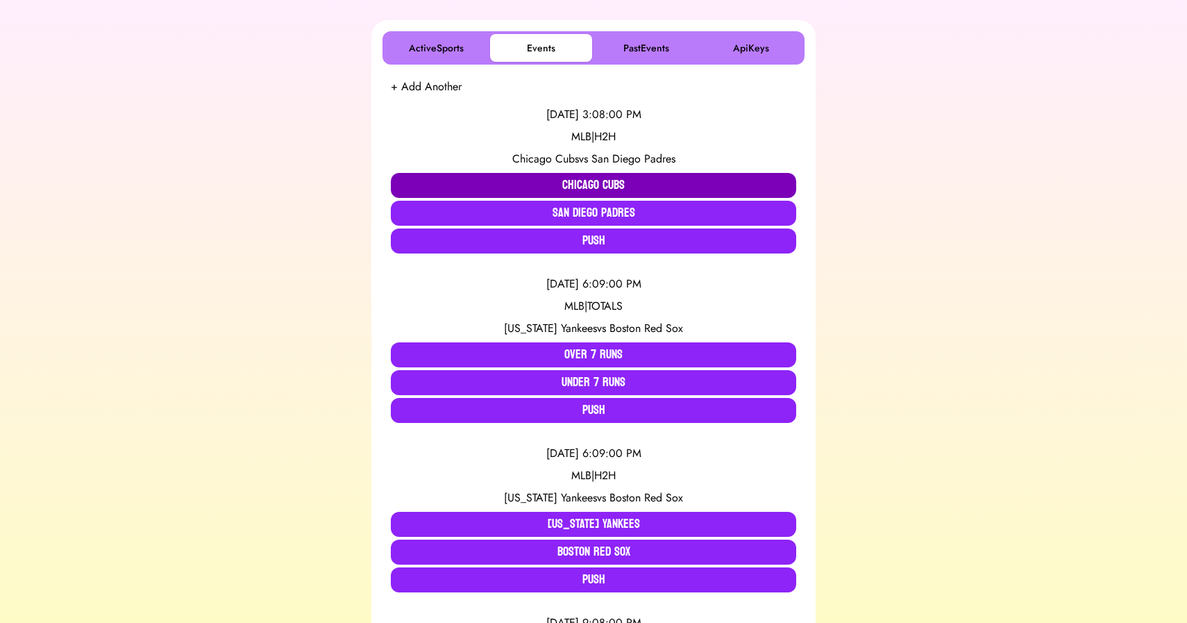
click at [594, 185] on button "Chicago Cubs" at bounding box center [593, 185] width 405 height 25
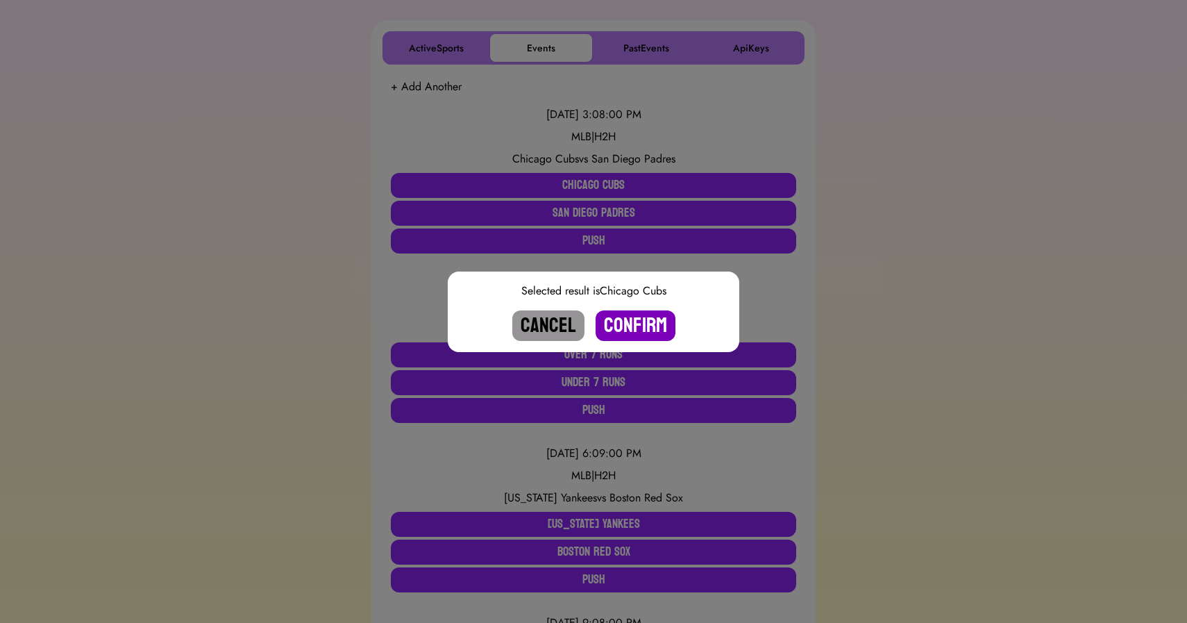
click at [638, 322] on button "Confirm" at bounding box center [636, 325] width 80 height 31
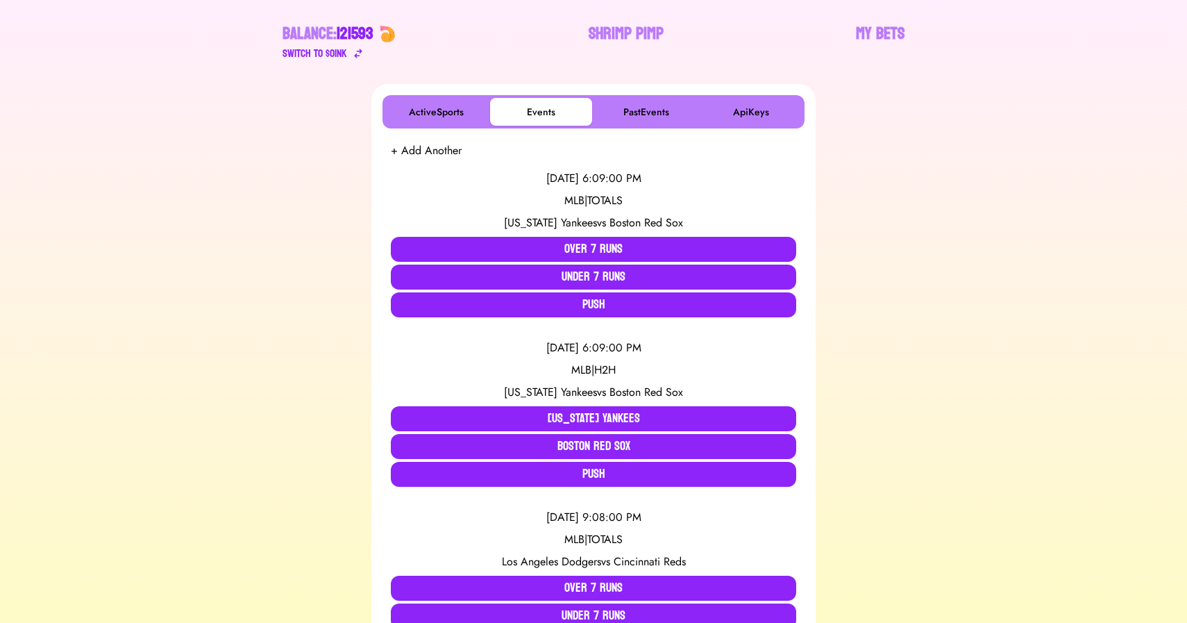
scroll to position [0, 0]
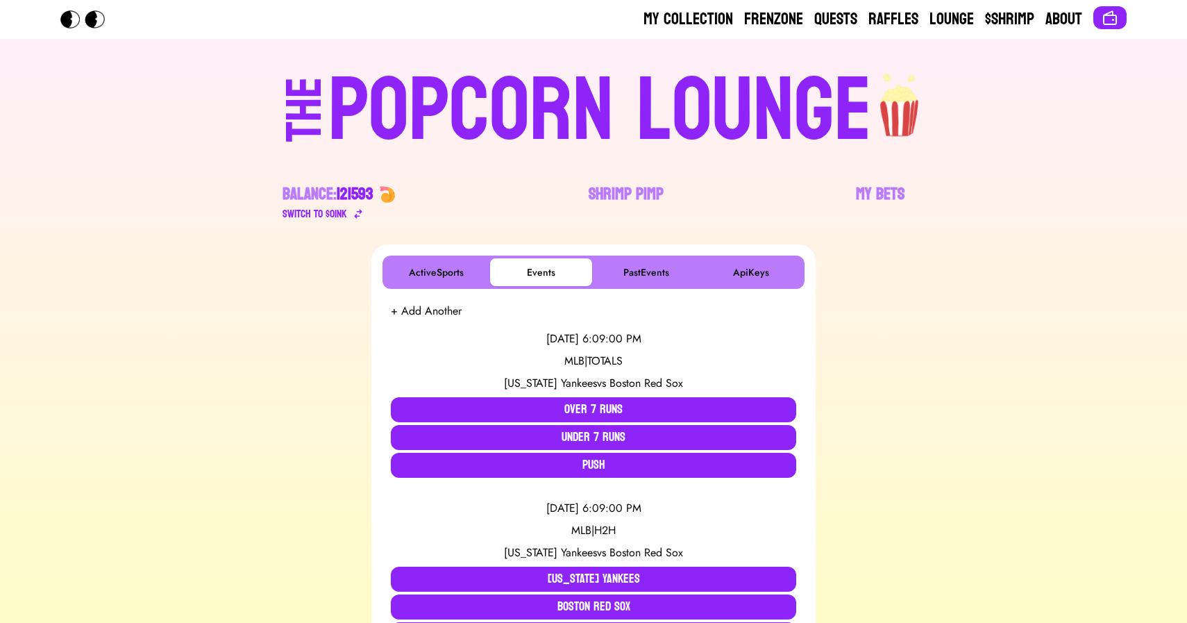
click at [589, 120] on div "POPCORN LOUNGE" at bounding box center [600, 111] width 544 height 89
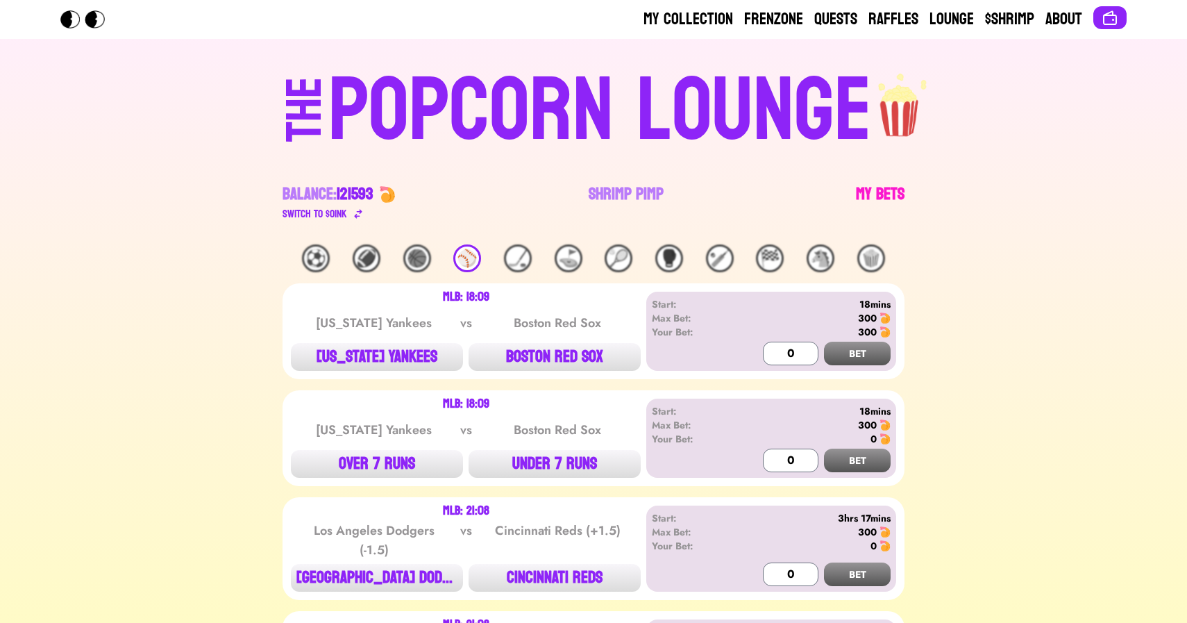
click at [896, 192] on link "My Bets" at bounding box center [880, 202] width 49 height 39
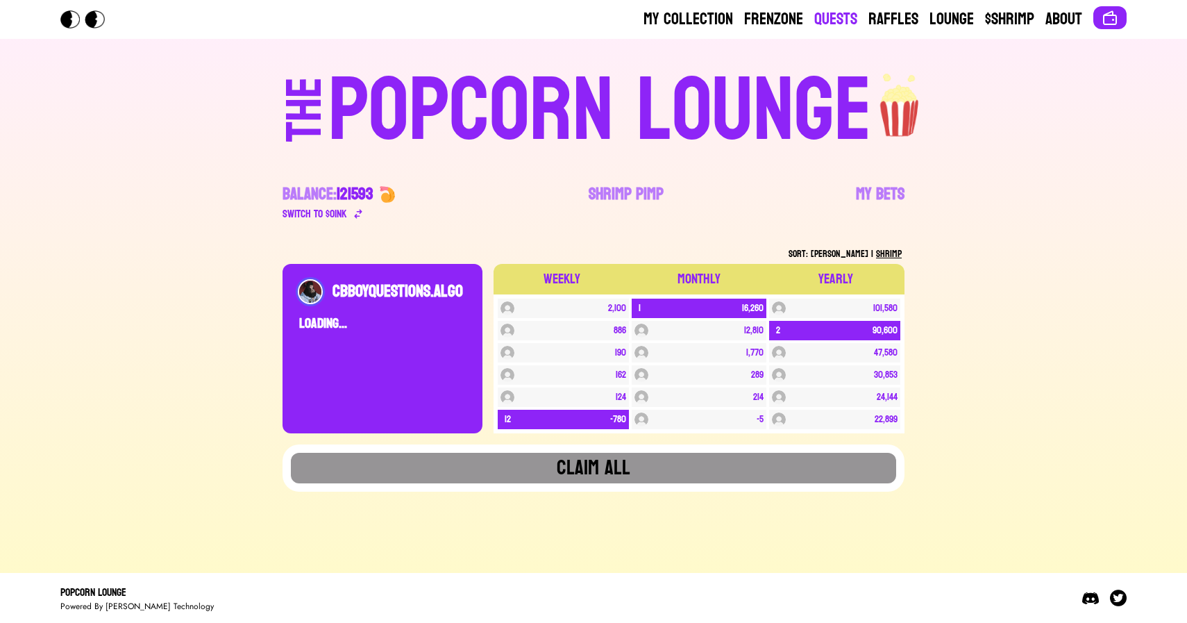
click at [825, 10] on link "Quests" at bounding box center [835, 19] width 43 height 22
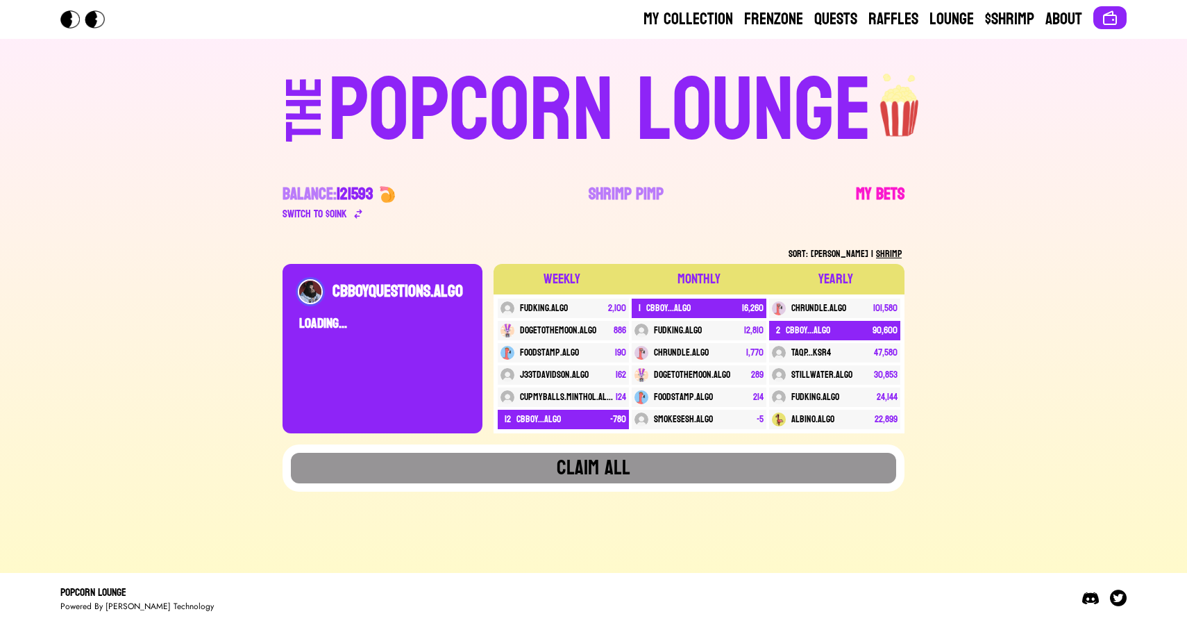
click at [879, 197] on link "My Bets" at bounding box center [880, 202] width 49 height 39
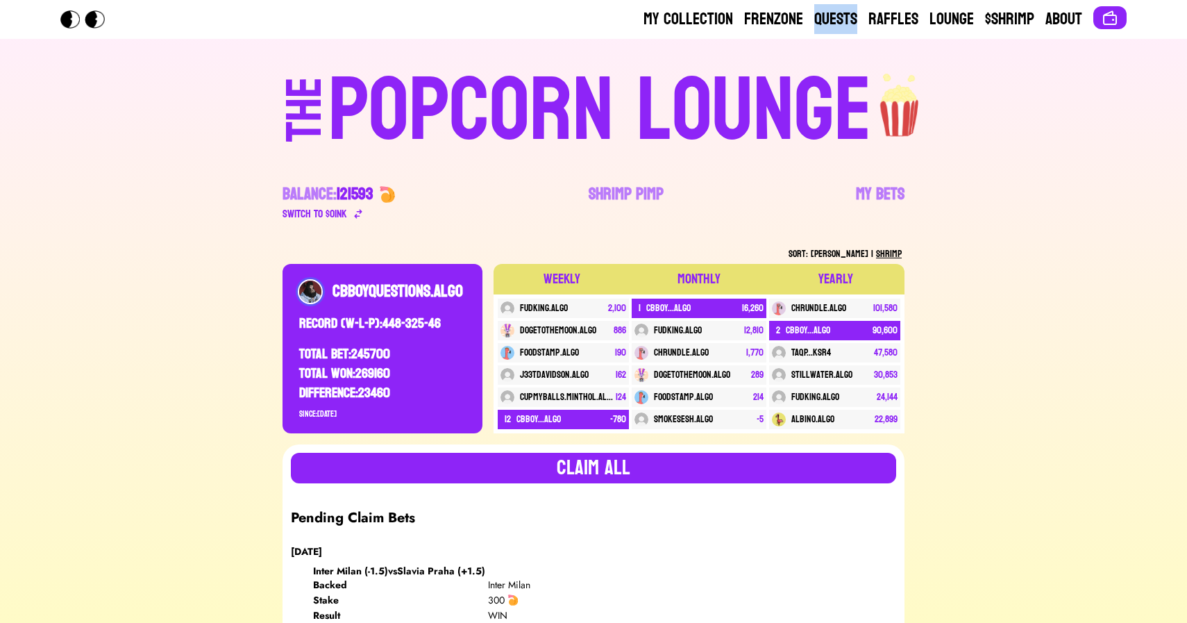
click at [626, 104] on div "POPCORN LOUNGE" at bounding box center [600, 111] width 544 height 89
